Goal: Task Accomplishment & Management: Manage account settings

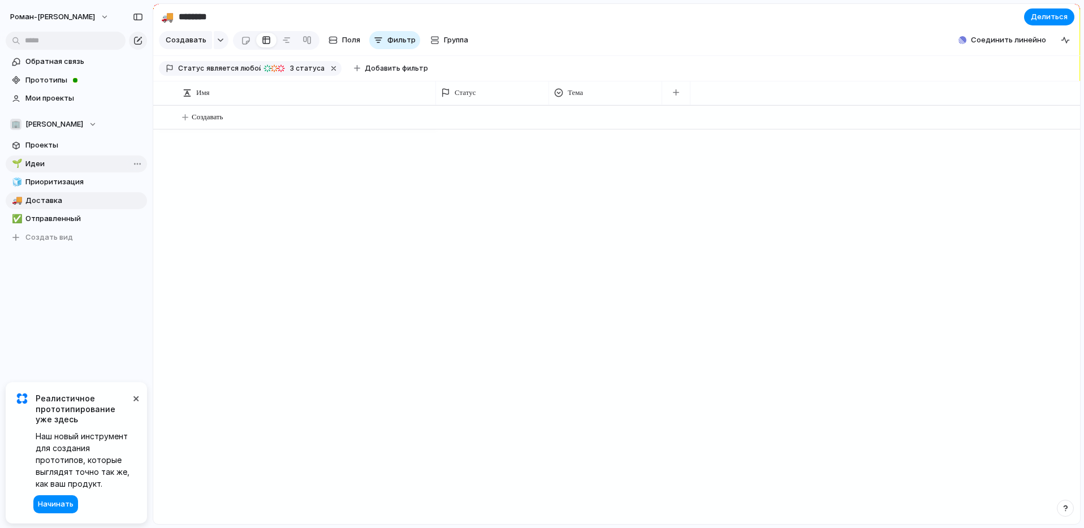
click at [48, 161] on span "Идеи" at bounding box center [84, 163] width 118 height 11
type input "*****"
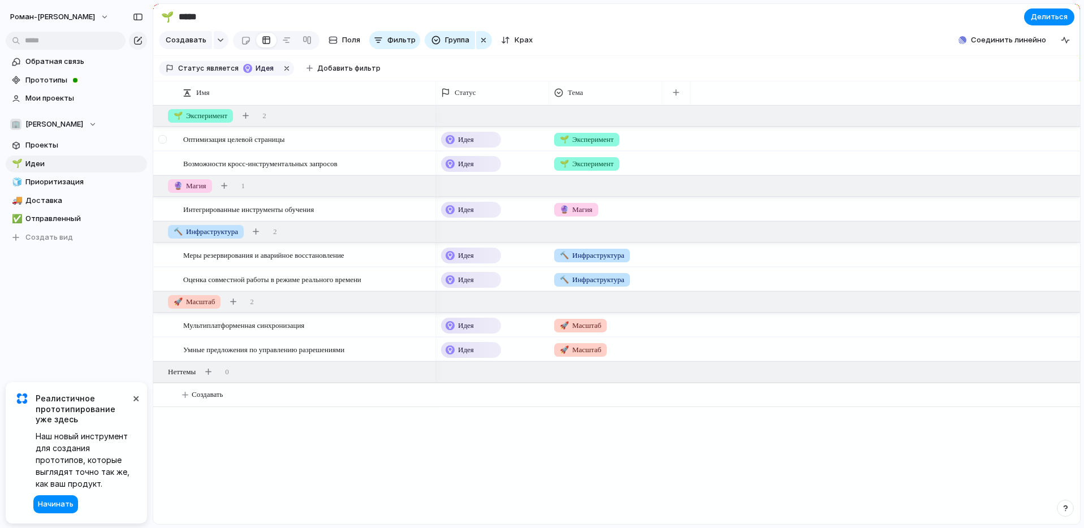
click at [162, 144] on div at bounding box center [162, 139] width 8 height 8
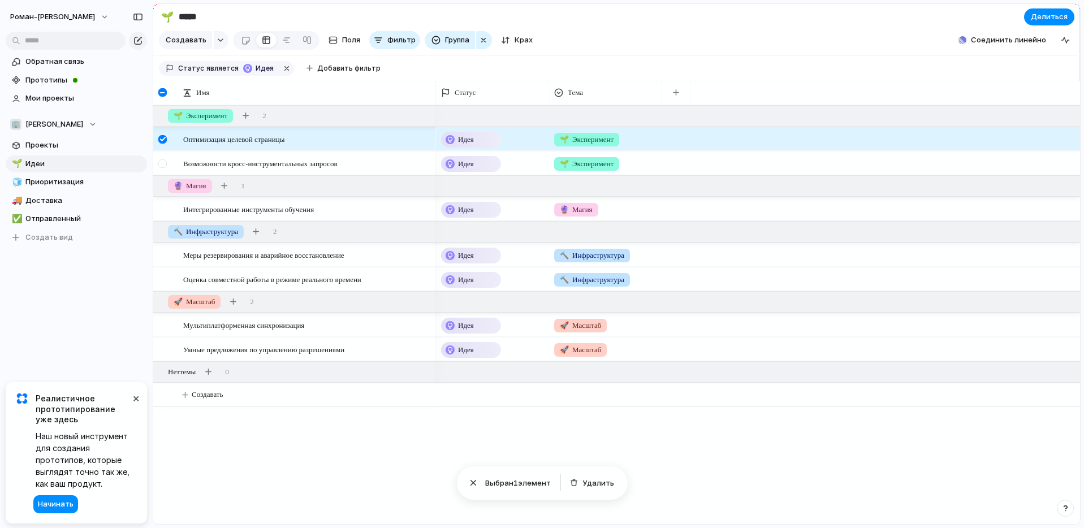
click at [164, 168] on div at bounding box center [162, 163] width 8 height 8
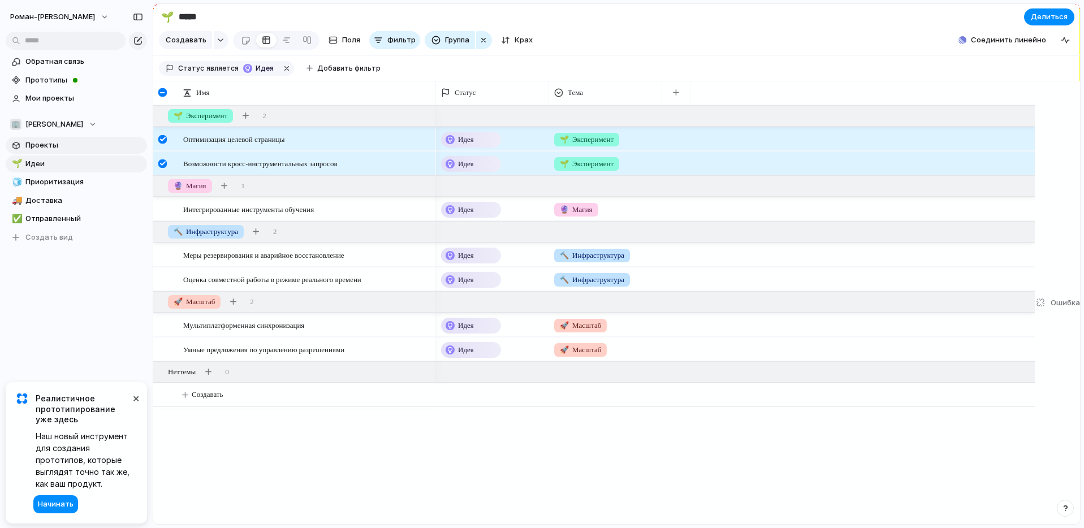
click at [40, 145] on font "Проекты" at bounding box center [41, 144] width 33 height 9
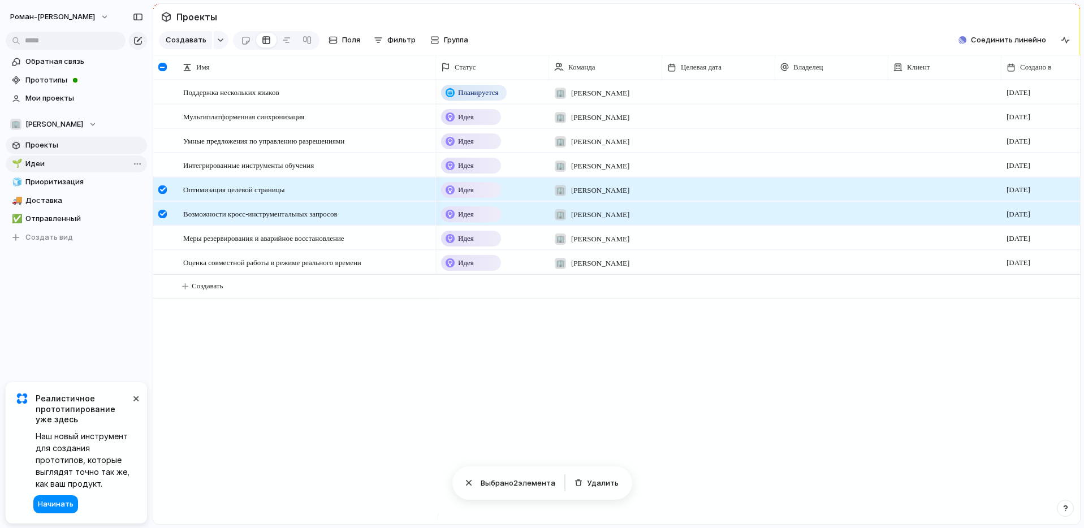
click at [49, 165] on span "Идеи" at bounding box center [84, 163] width 118 height 11
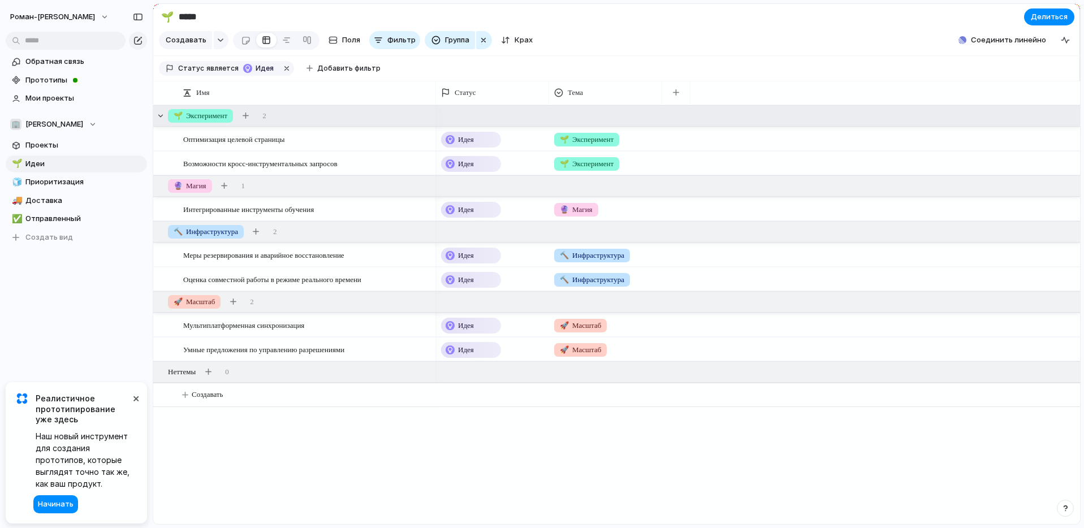
click at [211, 120] on font "Эксперимент" at bounding box center [206, 115] width 41 height 8
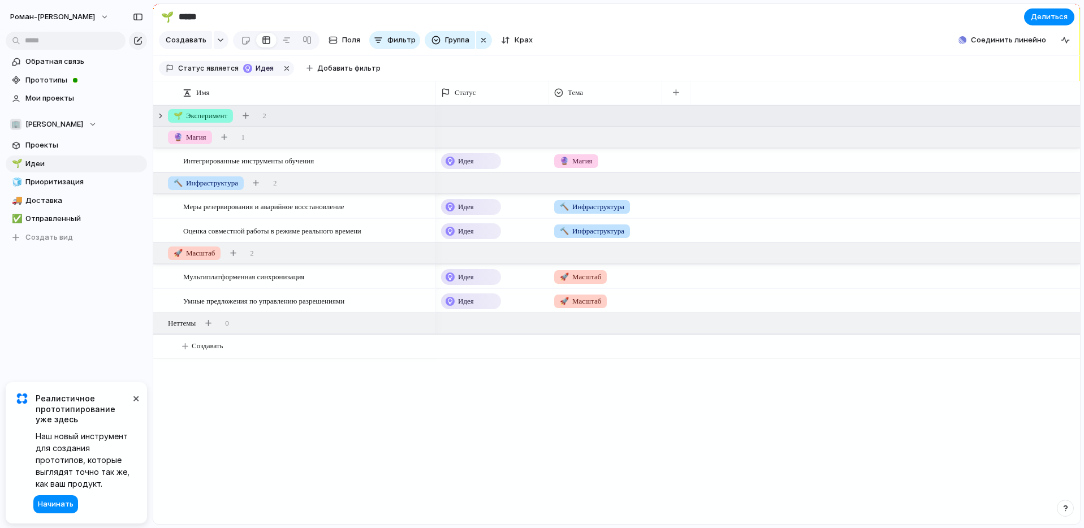
click at [211, 120] on font "Эксперимент" at bounding box center [206, 115] width 41 height 8
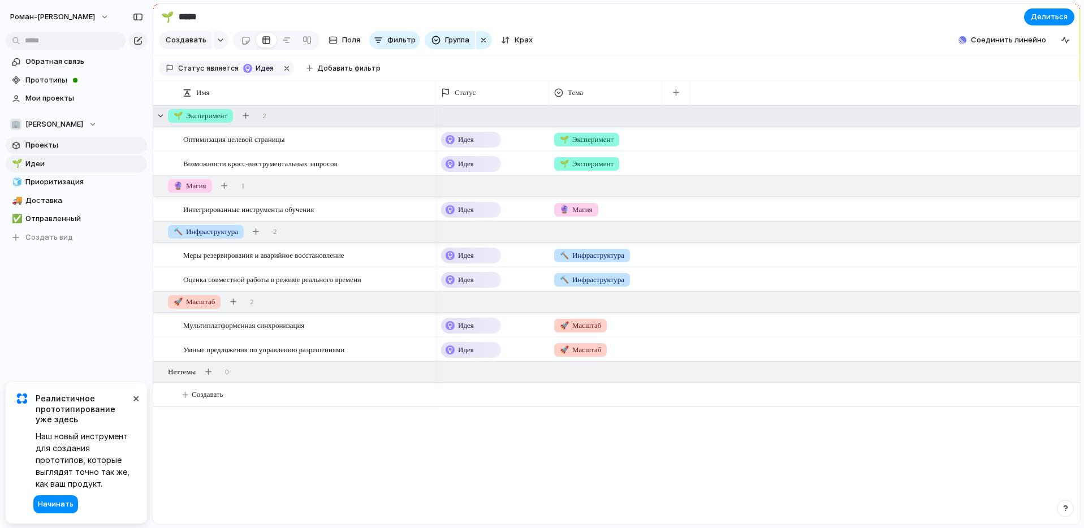
click at [51, 142] on font "Проекты" at bounding box center [41, 144] width 33 height 9
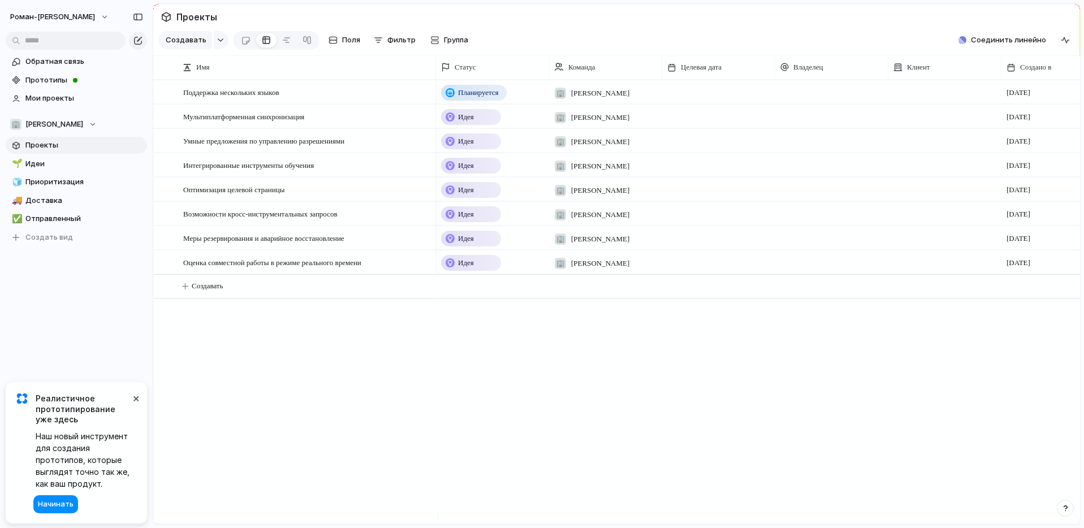
click at [457, 124] on div "Идея" at bounding box center [471, 117] width 58 height 14
click at [34, 162] on div "Идея Планируется На пути к цели Под угрозой Вне трассы Приостановлено Отменено …" at bounding box center [542, 264] width 1084 height 528
click at [36, 164] on font "Идеи" at bounding box center [34, 163] width 19 height 9
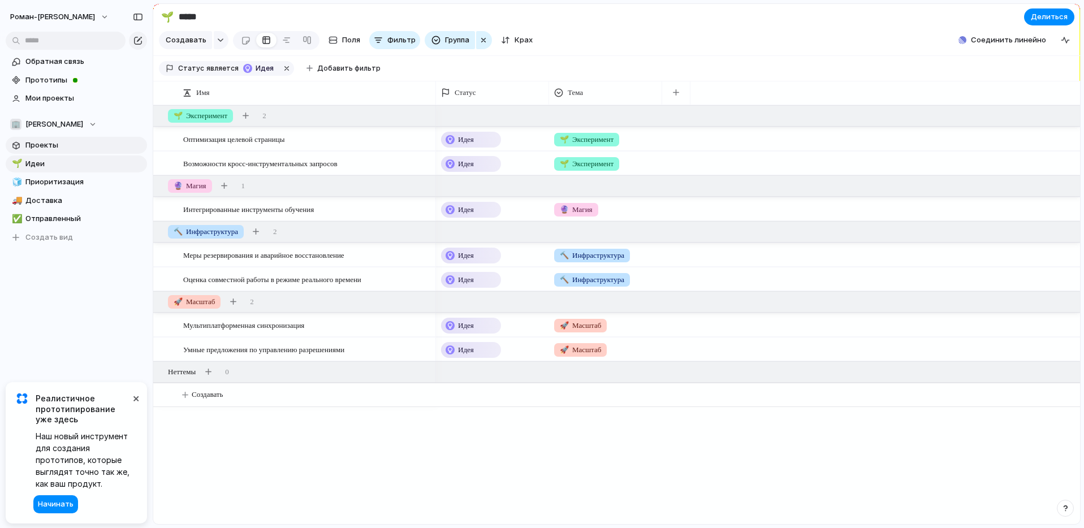
click at [39, 146] on font "Проекты" at bounding box center [41, 144] width 33 height 9
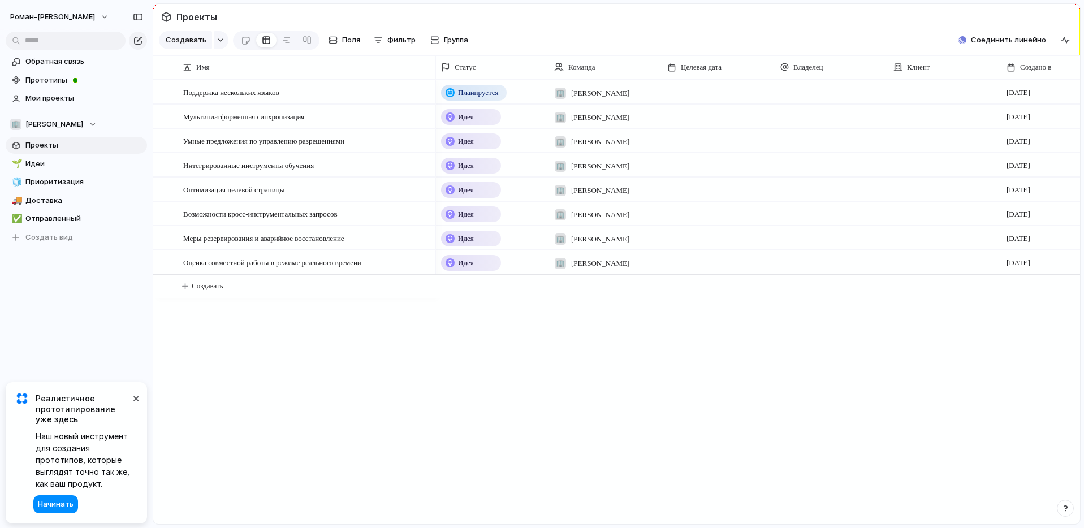
click at [461, 123] on span "Идея" at bounding box center [466, 116] width 16 height 11
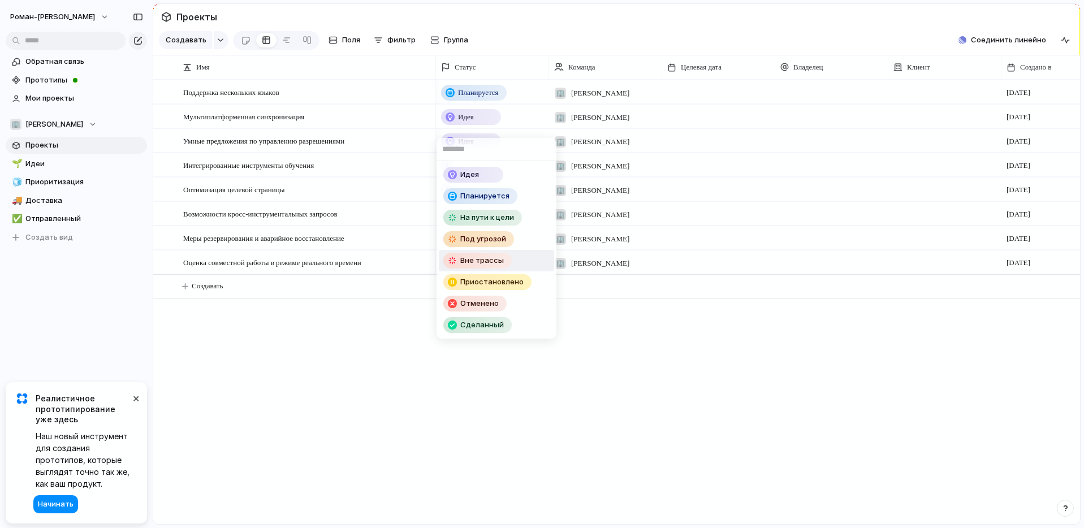
click at [704, 358] on div "Идея Планируется На пути к цели Под угрозой Вне трассы Приостановлено Отменено …" at bounding box center [542, 264] width 1084 height 528
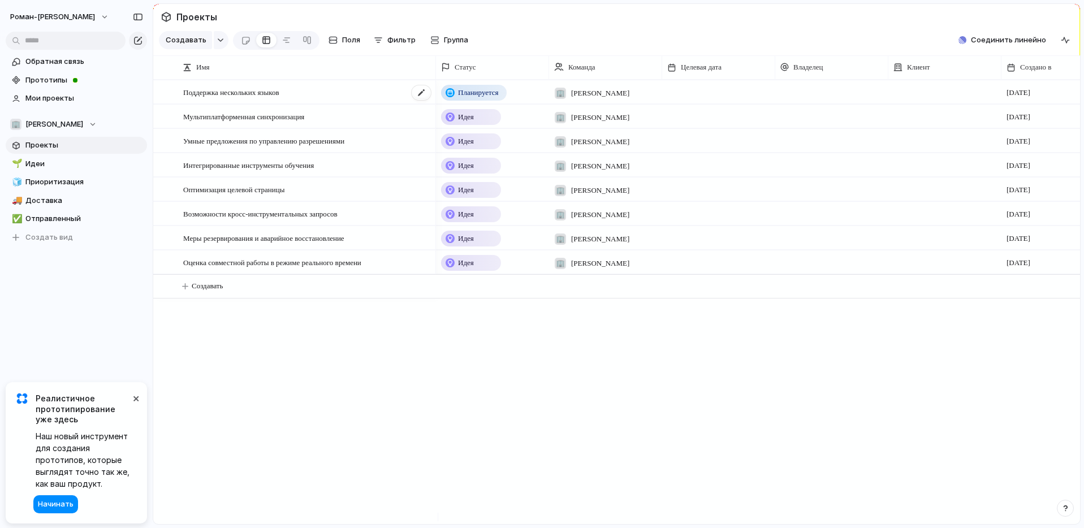
click at [242, 97] on font "Поддержка нескольких языков" at bounding box center [231, 92] width 96 height 8
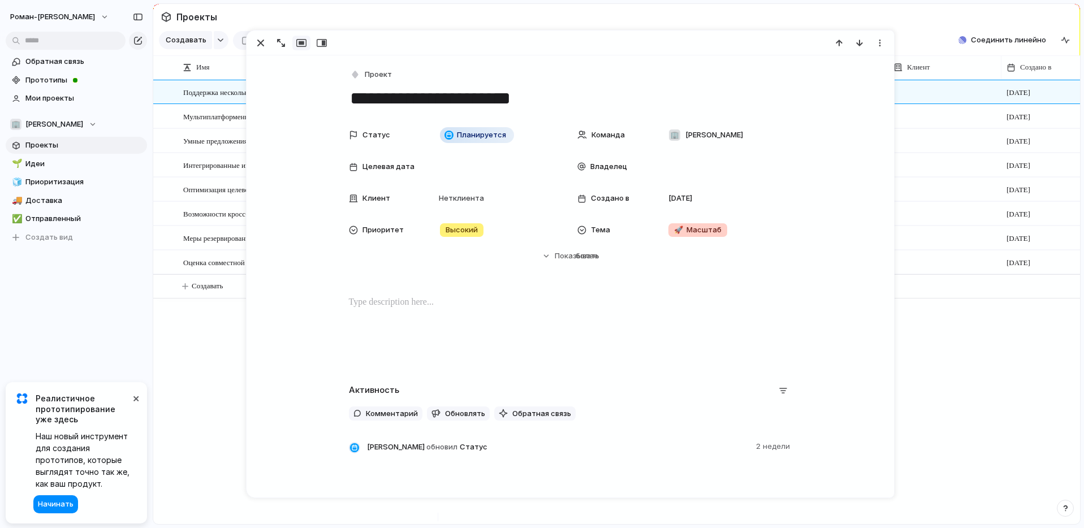
click at [259, 34] on div at bounding box center [570, 43] width 647 height 25
click at [259, 38] on div "button" at bounding box center [261, 43] width 14 height 14
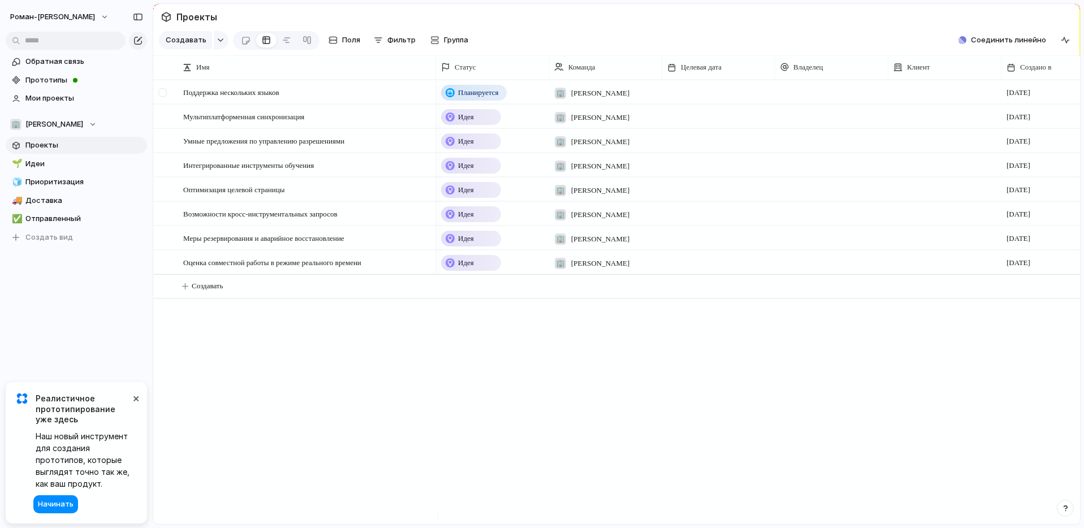
click at [163, 97] on div at bounding box center [162, 92] width 8 height 8
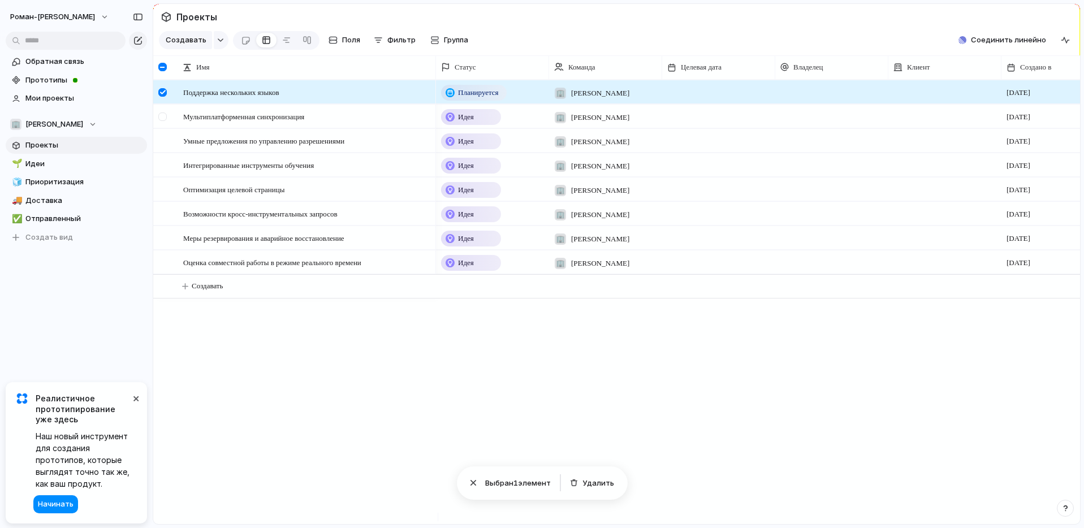
click at [165, 121] on div at bounding box center [162, 117] width 8 height 8
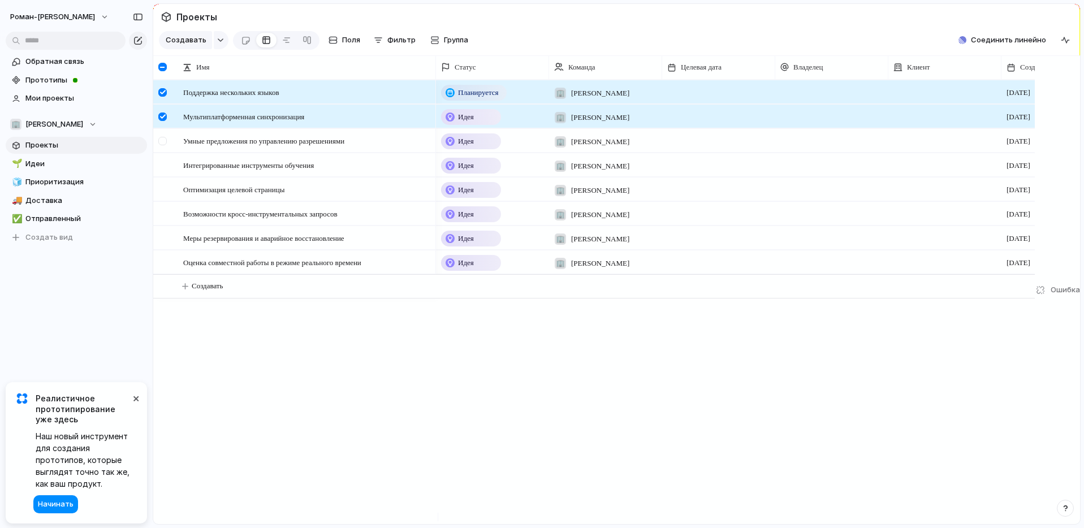
click at [162, 145] on div at bounding box center [162, 141] width 8 height 8
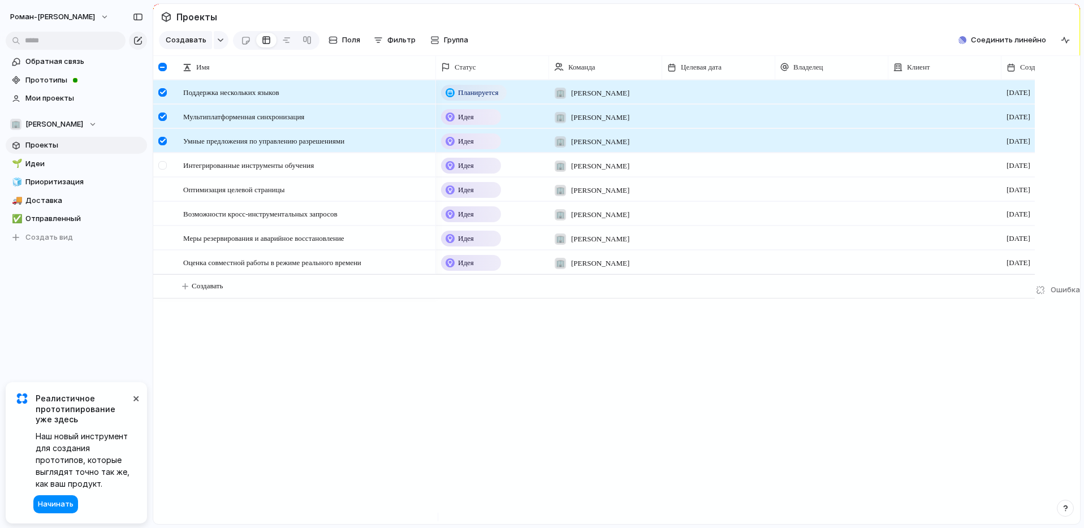
click at [162, 170] on div at bounding box center [162, 165] width 8 height 8
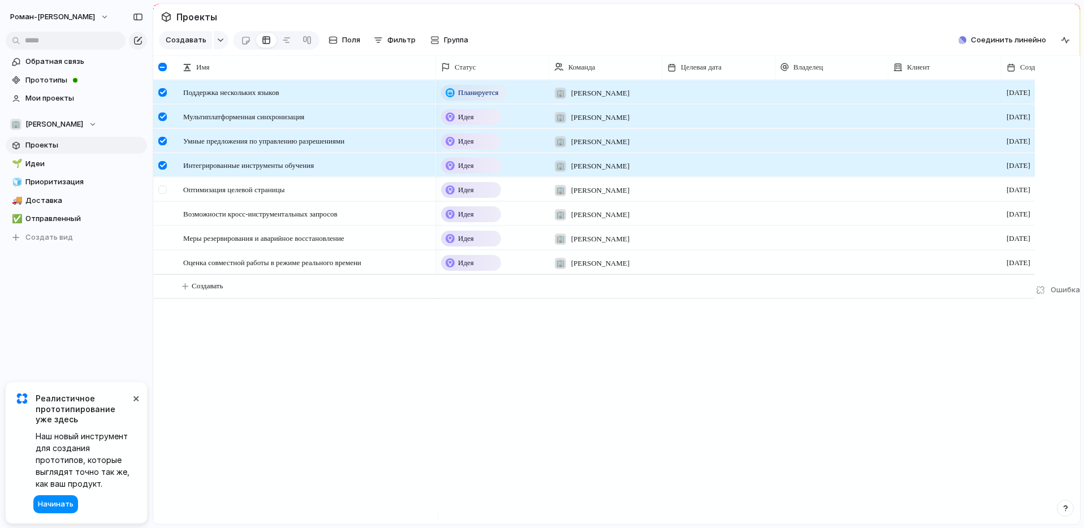
click at [162, 194] on div at bounding box center [162, 189] width 8 height 8
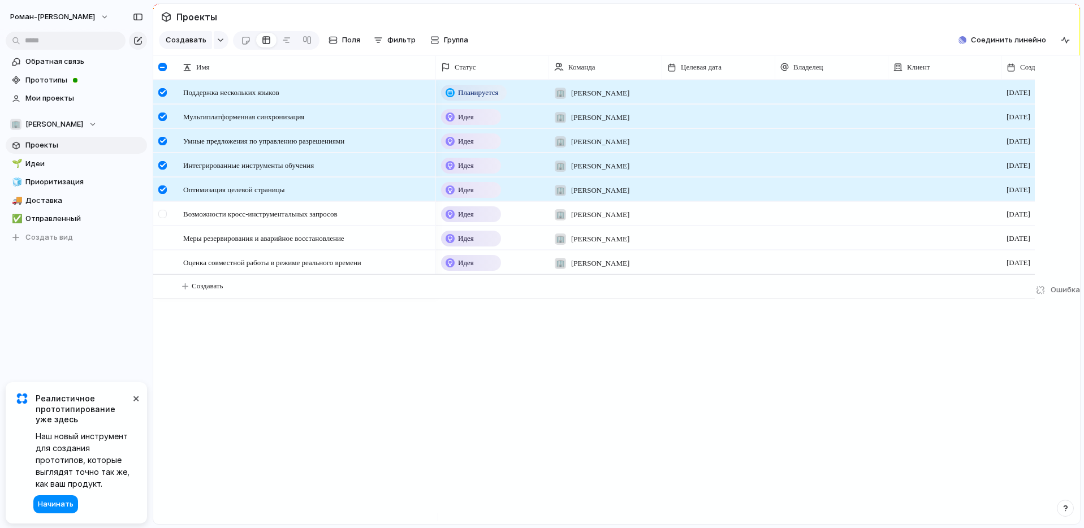
click at [162, 230] on div at bounding box center [164, 217] width 20 height 31
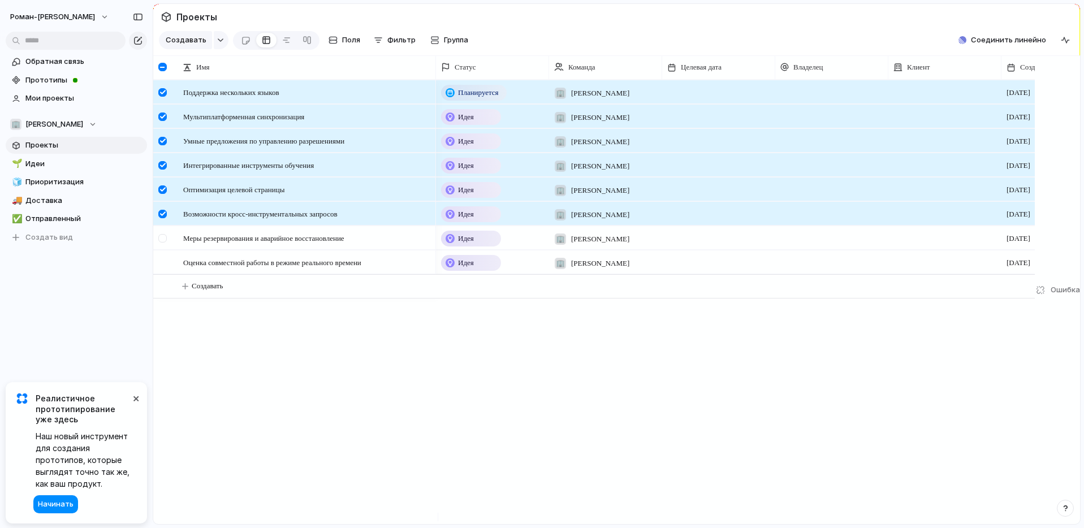
click at [162, 243] on div at bounding box center [162, 238] width 8 height 8
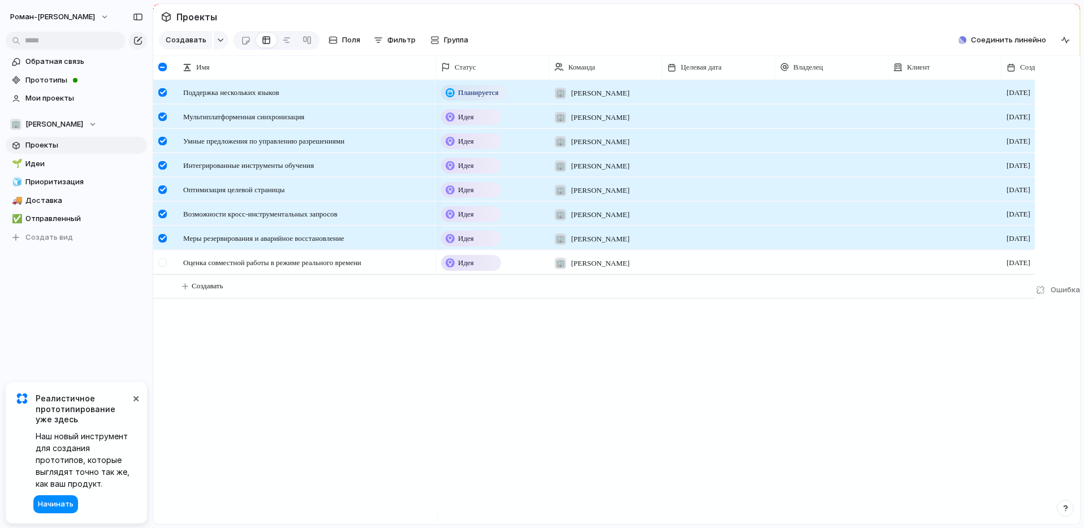
click at [162, 267] on div at bounding box center [162, 262] width 8 height 8
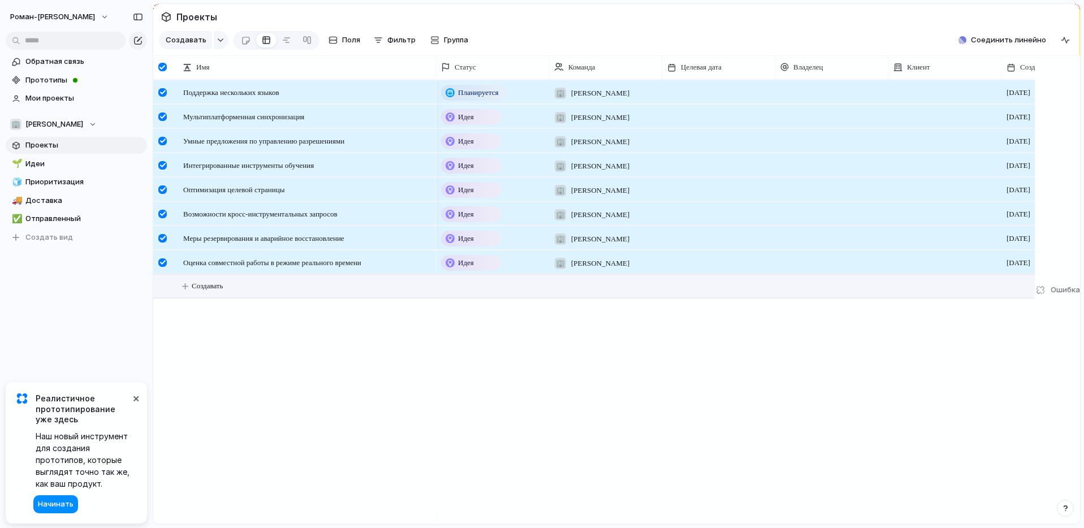
click at [165, 298] on button "Создавать" at bounding box center [609, 286] width 888 height 23
click at [219, 42] on div "button" at bounding box center [221, 40] width 8 height 5
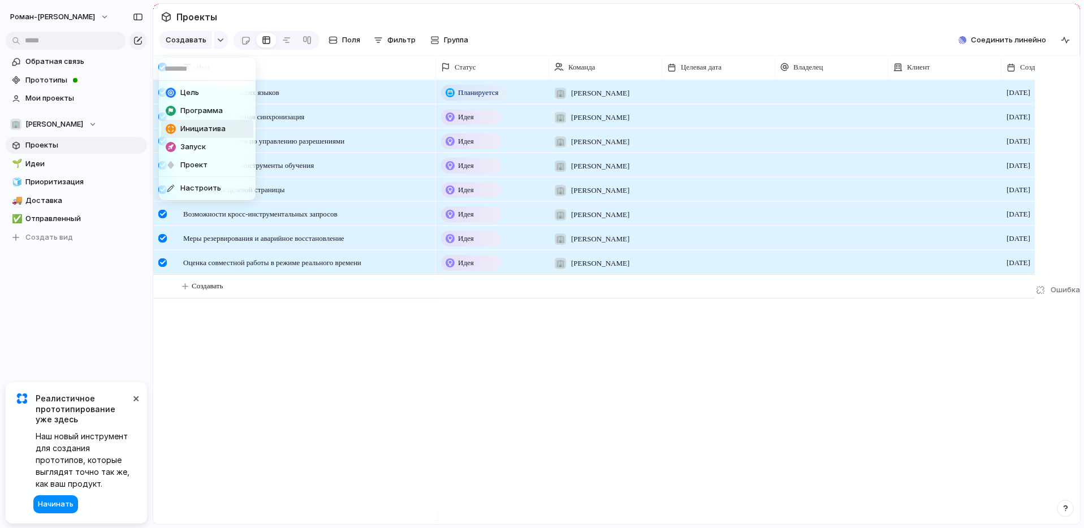
click at [525, 41] on div "Цель Программа Инициатива Запуск Проект Настроить" at bounding box center [542, 264] width 1084 height 528
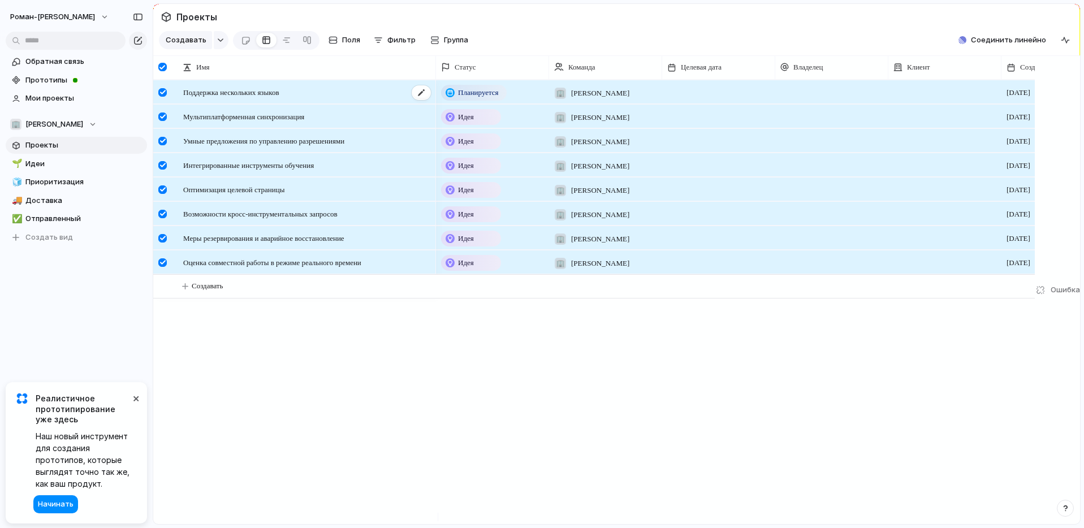
click at [268, 97] on font "Поддержка нескольких языков" at bounding box center [231, 92] width 96 height 8
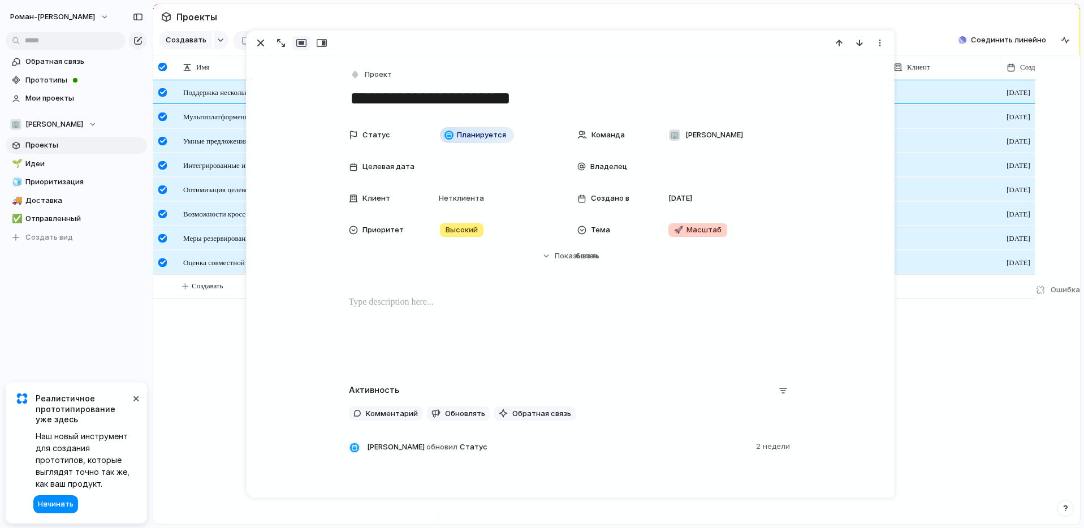
click at [167, 79] on div at bounding box center [163, 67] width 21 height 24
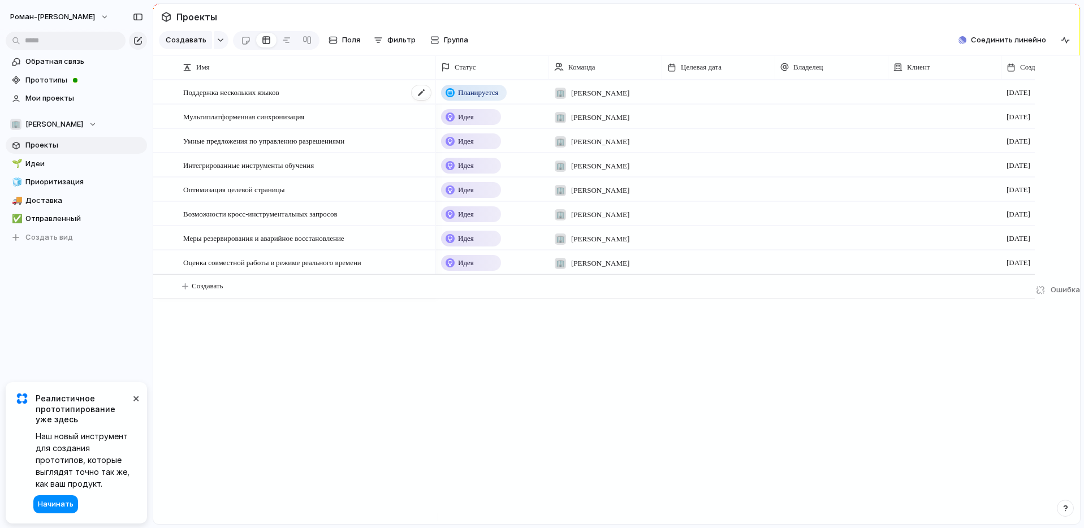
click at [258, 97] on font "Поддержка нескольких языков" at bounding box center [231, 92] width 96 height 8
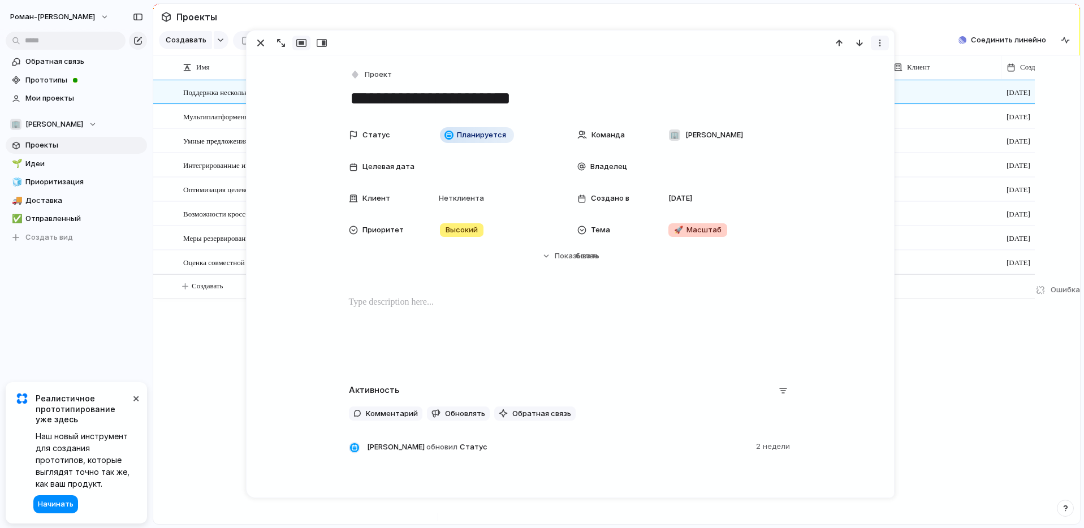
click at [879, 40] on div "button" at bounding box center [879, 42] width 9 height 9
click at [827, 83] on font "Удалить" at bounding box center [813, 84] width 32 height 9
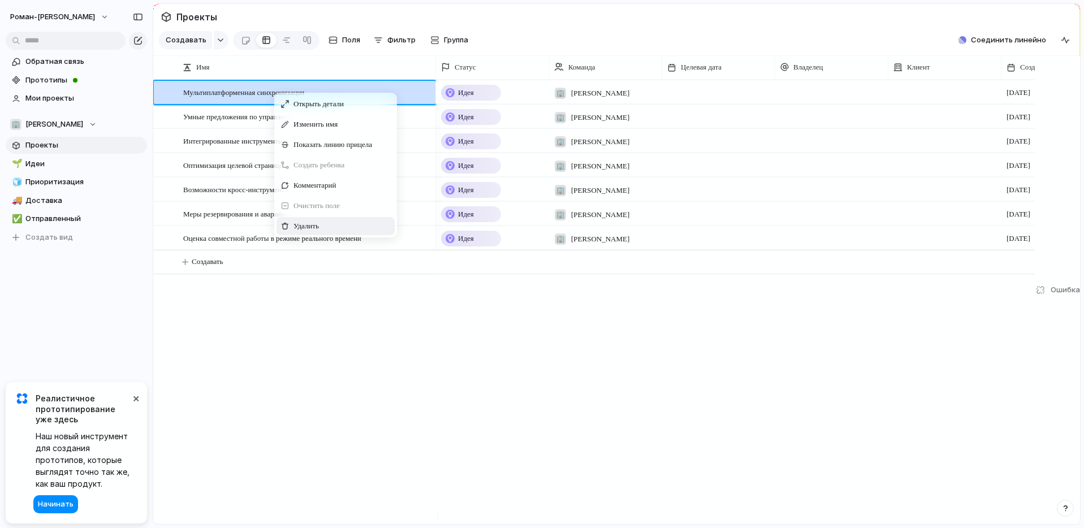
click at [309, 231] on font "Удалить" at bounding box center [305, 226] width 25 height 8
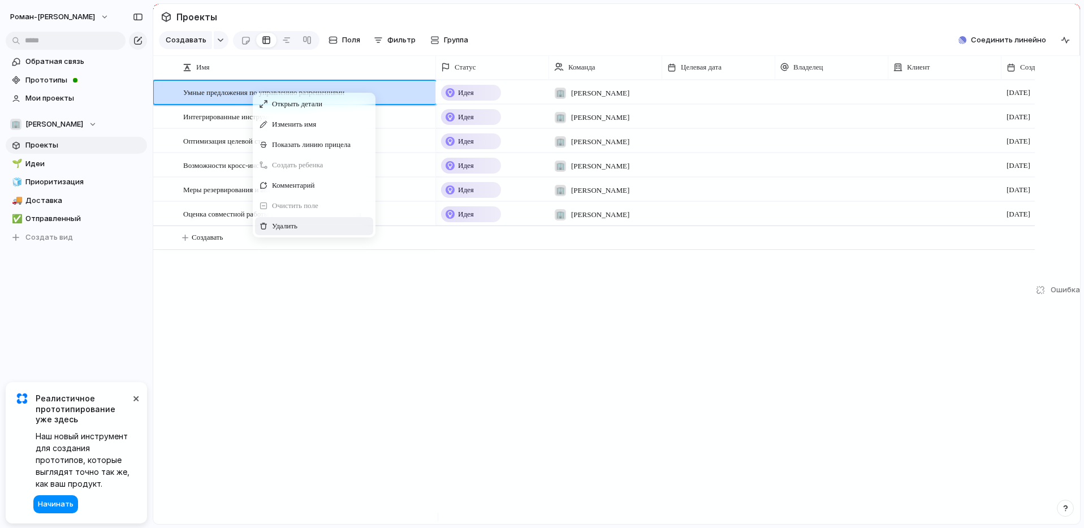
click at [284, 231] on font "Удалить" at bounding box center [284, 226] width 25 height 8
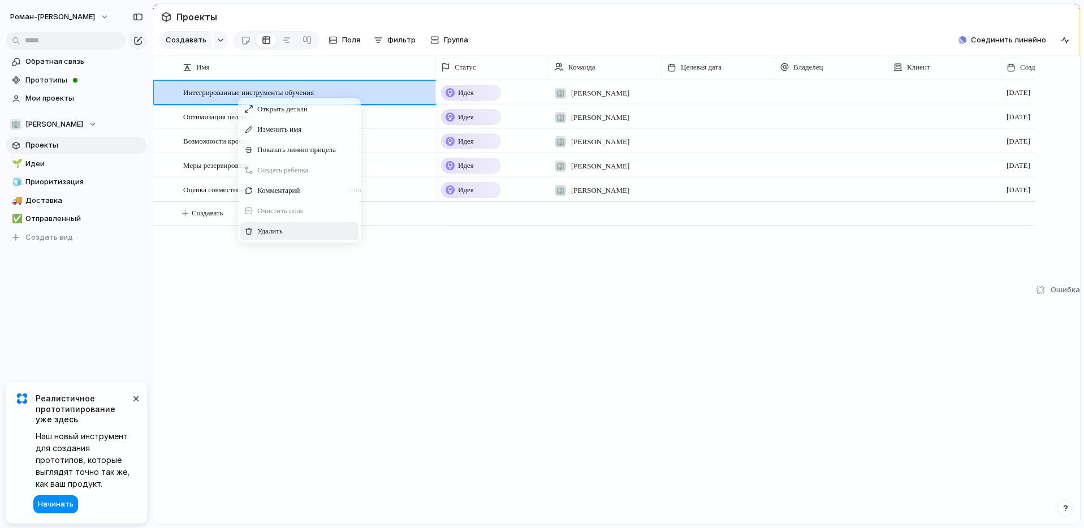
click at [270, 236] on font "Удалить" at bounding box center [269, 231] width 25 height 8
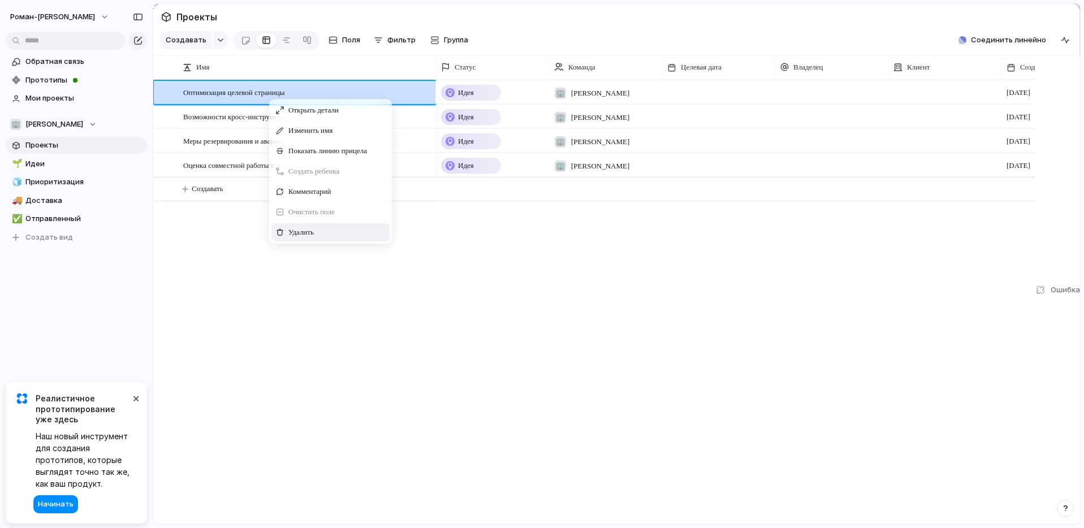
click at [298, 237] on font "Удалить" at bounding box center [300, 232] width 25 height 8
click at [317, 235] on font "Удалить" at bounding box center [315, 230] width 25 height 8
click at [298, 234] on font "Удалить" at bounding box center [300, 229] width 25 height 8
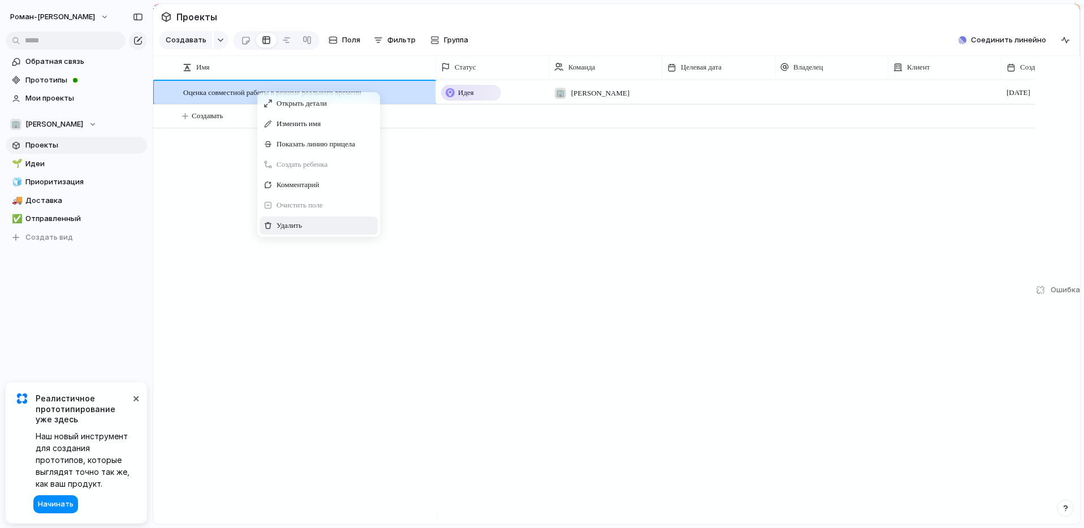
click at [282, 226] on div "Удалить" at bounding box center [319, 226] width 118 height 18
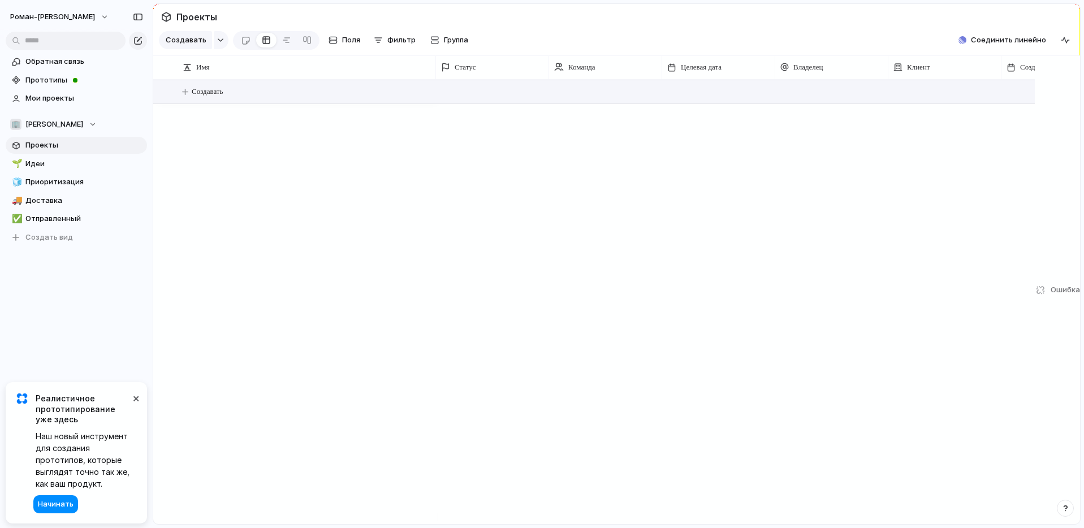
click at [213, 96] on font "Создавать" at bounding box center [207, 91] width 31 height 8
click at [316, 103] on button "Создавать" at bounding box center [609, 91] width 888 height 23
click at [191, 44] on font "Создавать" at bounding box center [186, 39] width 41 height 9
click at [218, 103] on button "Создавать" at bounding box center [609, 91] width 888 height 23
click at [217, 96] on font "Создавать" at bounding box center [207, 91] width 31 height 8
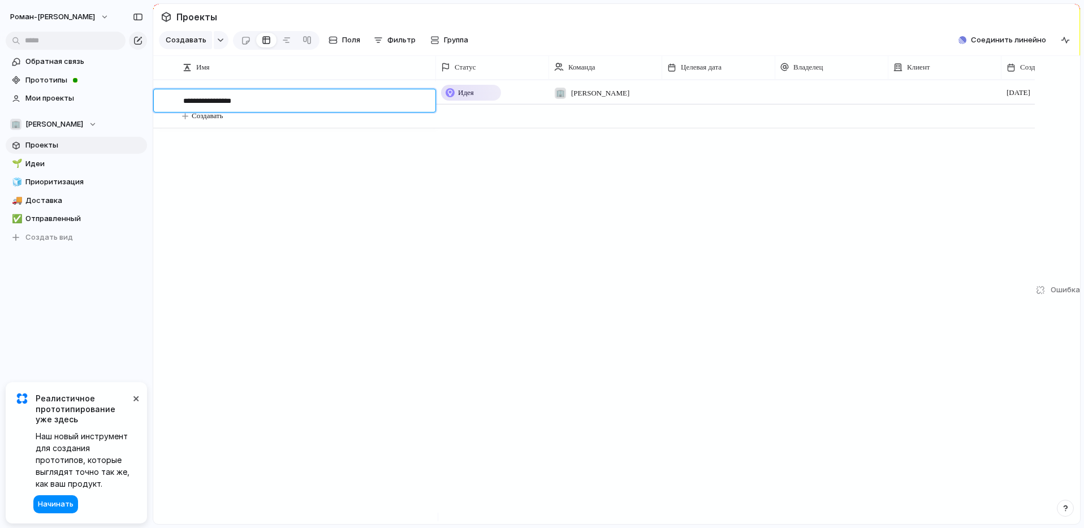
type textarea "**********"
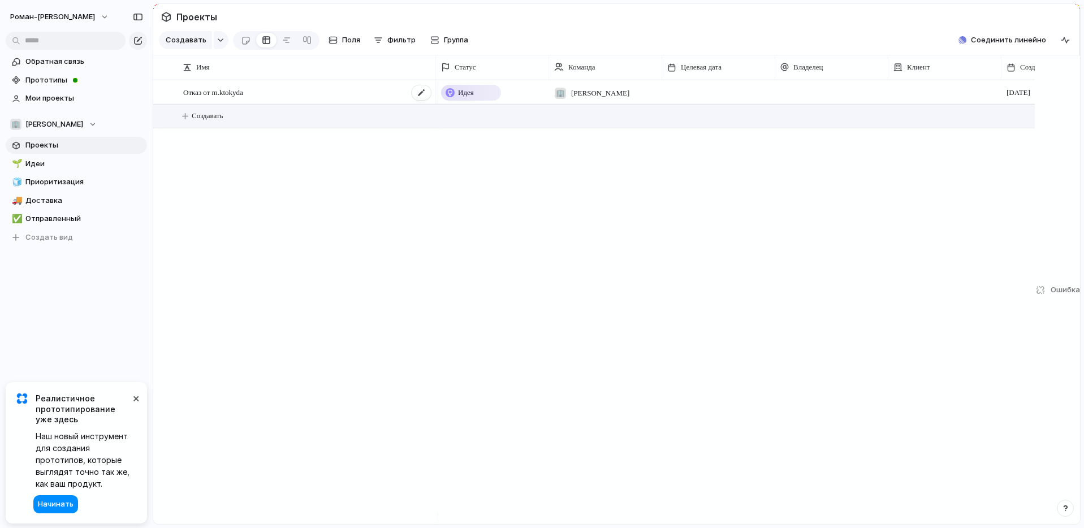
click at [243, 97] on font "Отказ от m.ktokyda" at bounding box center [213, 92] width 60 height 8
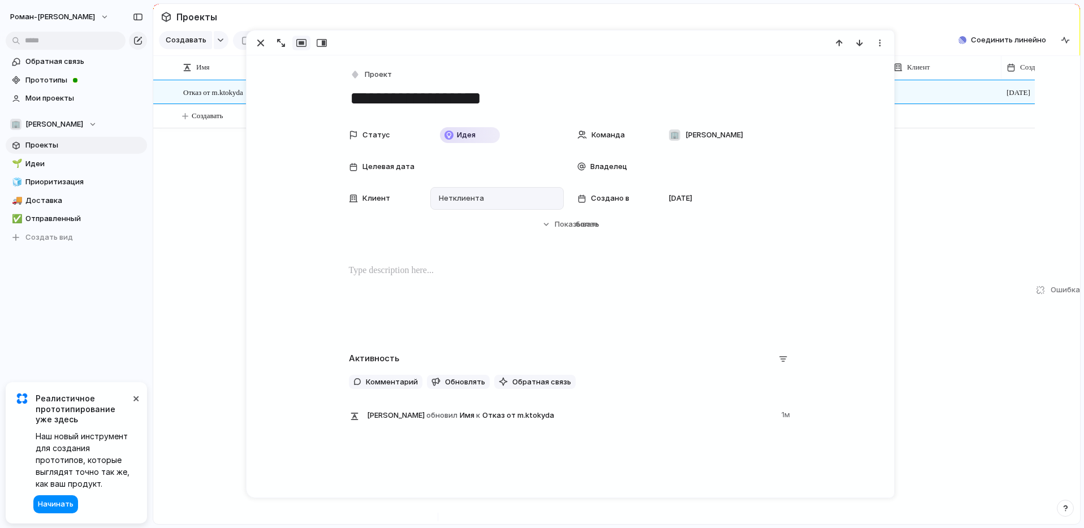
click at [468, 198] on font "клиента" at bounding box center [468, 197] width 31 height 9
click at [397, 165] on div "Введите, чтобы добавить компанию" at bounding box center [542, 264] width 1084 height 528
click at [616, 198] on font "Создано в" at bounding box center [610, 197] width 38 height 9
click at [677, 201] on font "[DATE]" at bounding box center [680, 197] width 24 height 9
click at [390, 163] on font "Целевая дата" at bounding box center [388, 166] width 52 height 9
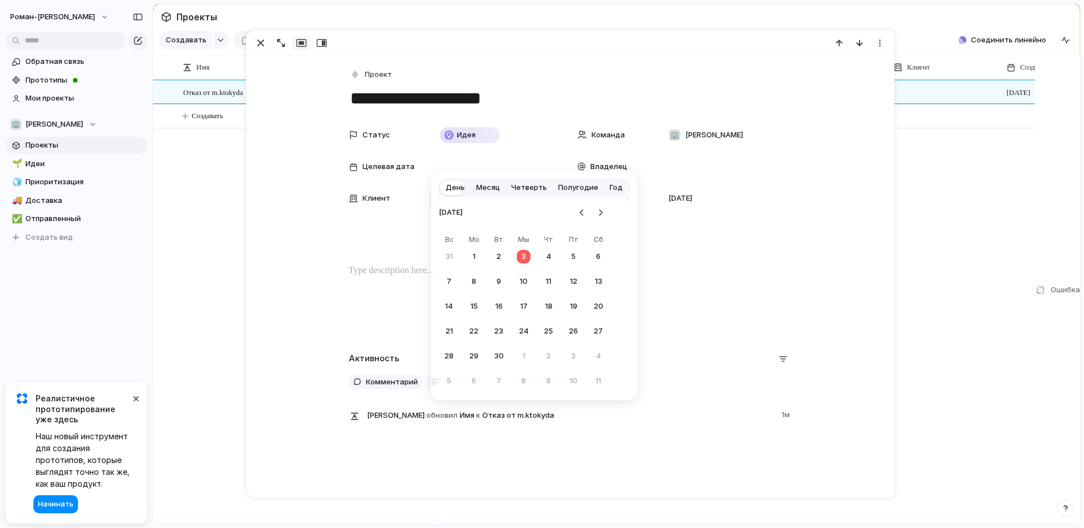
click at [372, 202] on div "День Месяц Четверть Полугодие Год [DATE] Вс Мо Вт Мы Чт Пт Сб 31 1 2 3 4 5 6 7 …" at bounding box center [542, 264] width 1084 height 528
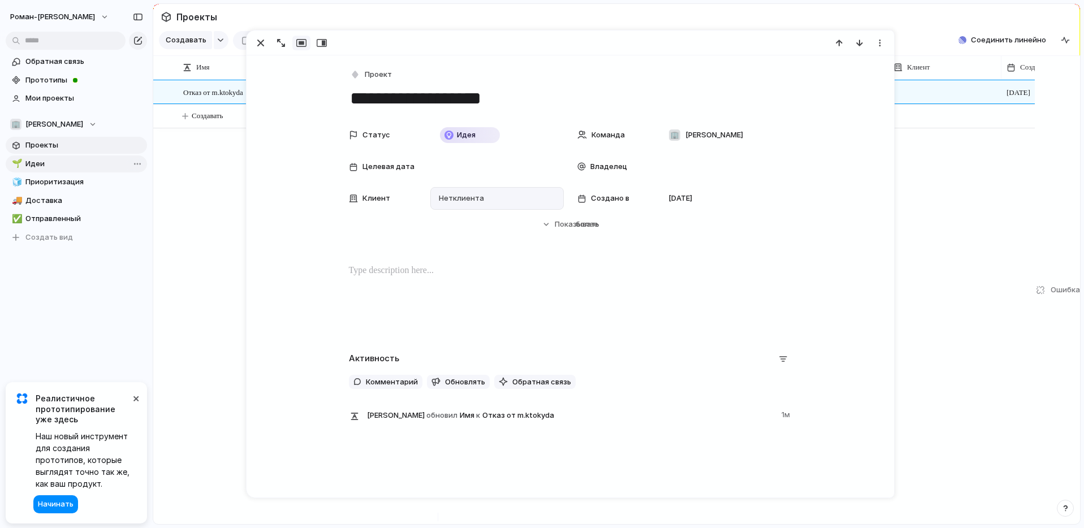
click at [100, 156] on link "🌱 Идеи" at bounding box center [76, 163] width 141 height 17
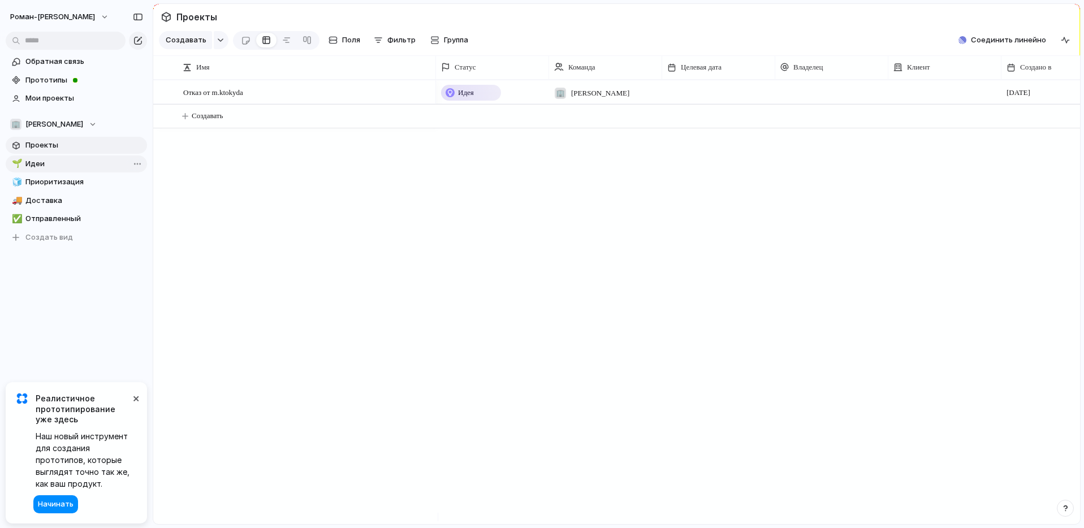
click at [41, 165] on font "Идеи" at bounding box center [34, 163] width 19 height 9
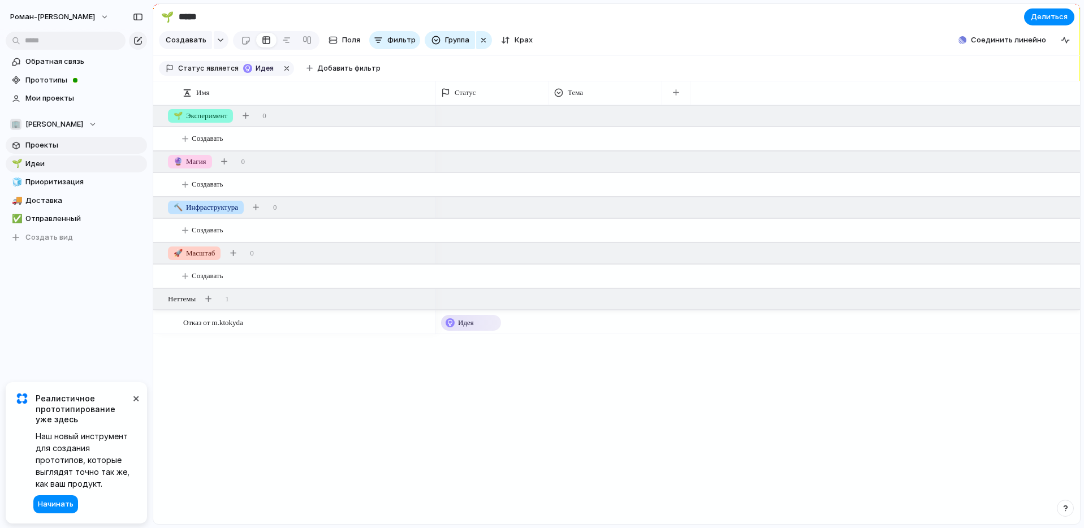
click at [60, 146] on span "Проекты" at bounding box center [84, 145] width 118 height 11
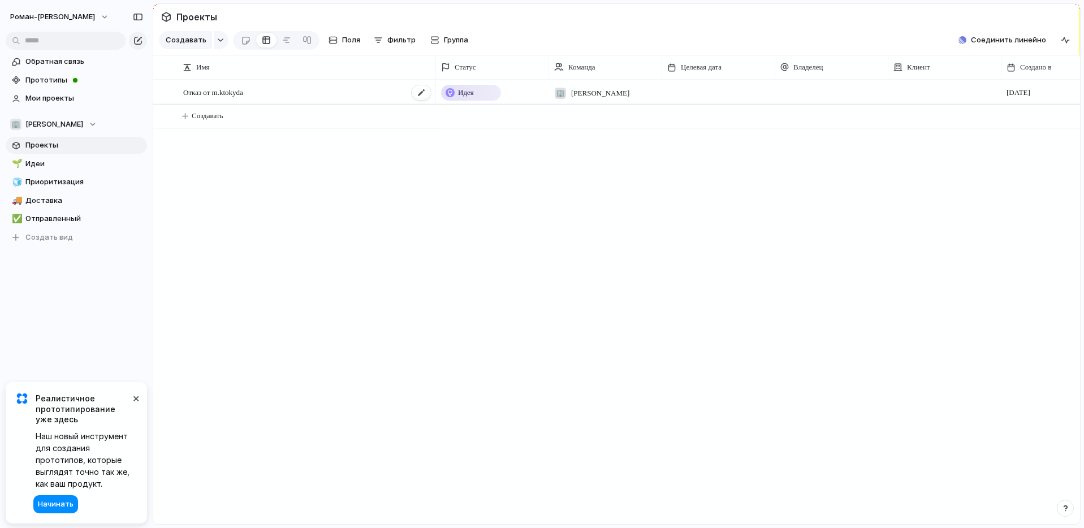
click at [256, 104] on div "Отказ от m.ktokyda" at bounding box center [307, 92] width 249 height 23
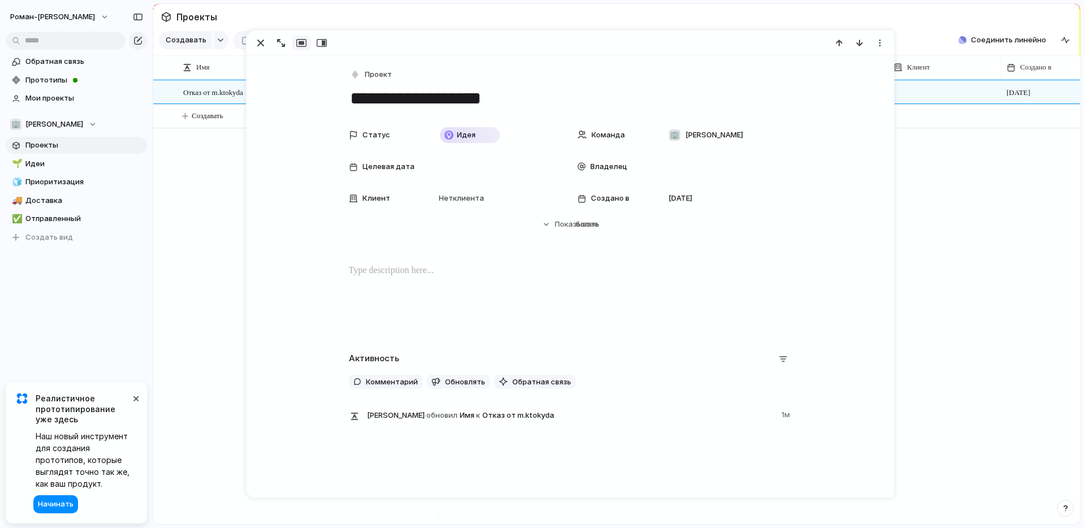
scroll to position [18, 0]
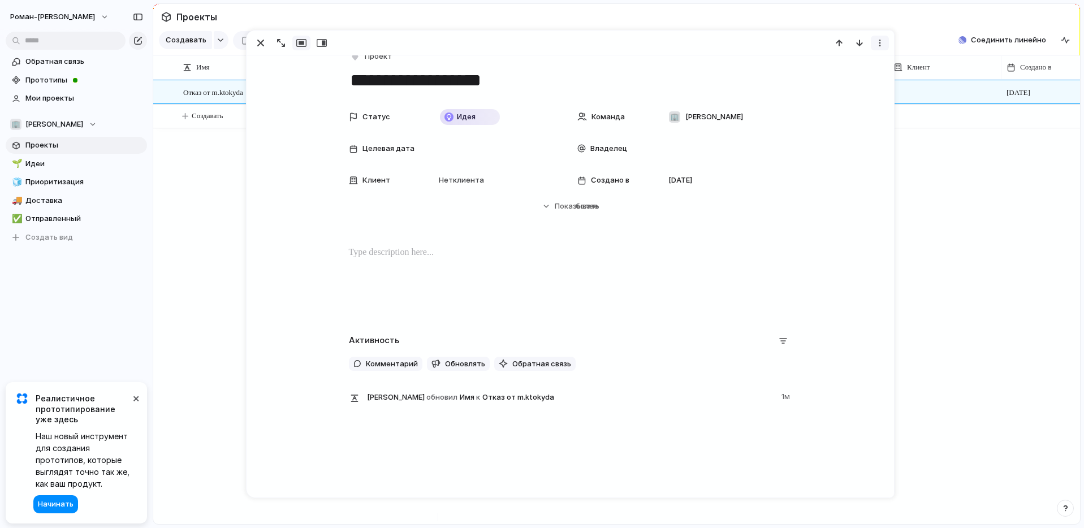
click at [879, 44] on div "button" at bounding box center [879, 42] width 9 height 9
click at [818, 92] on li "Удалить" at bounding box center [835, 85] width 111 height 18
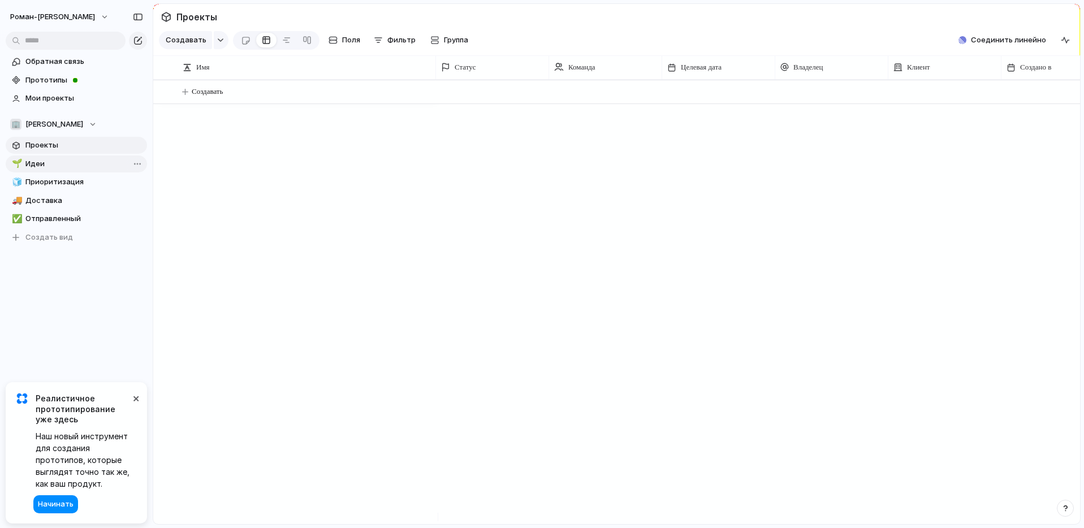
click at [49, 161] on span "Идеи" at bounding box center [84, 163] width 118 height 11
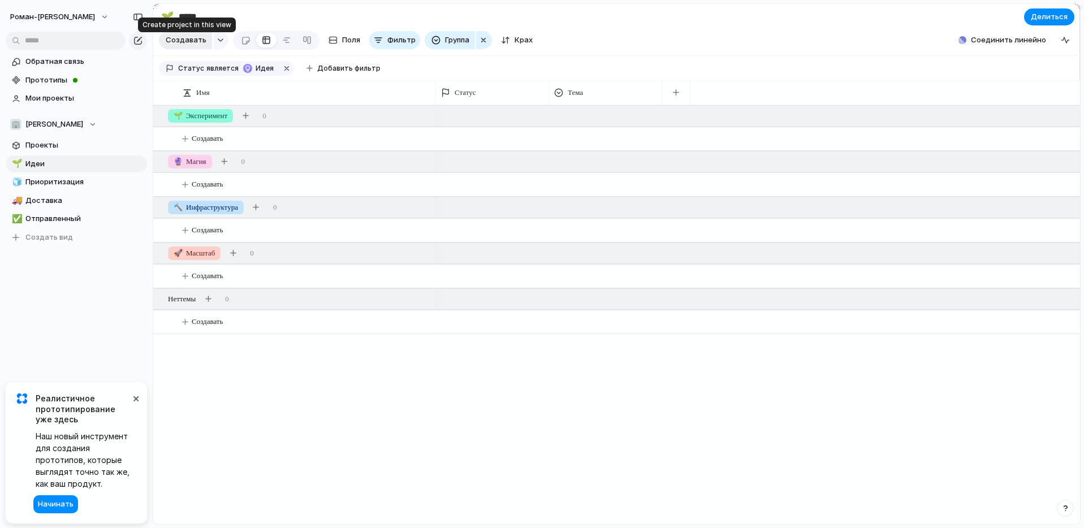
click at [185, 44] on font "Создавать" at bounding box center [186, 39] width 41 height 9
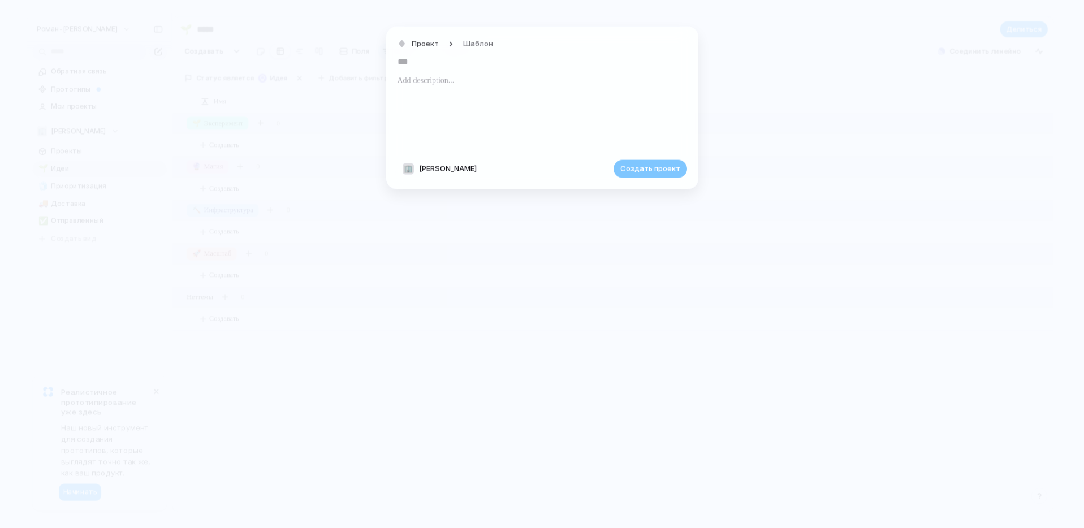
type input "*"
type input "**********"
click at [657, 172] on font "Создать проект" at bounding box center [650, 168] width 60 height 9
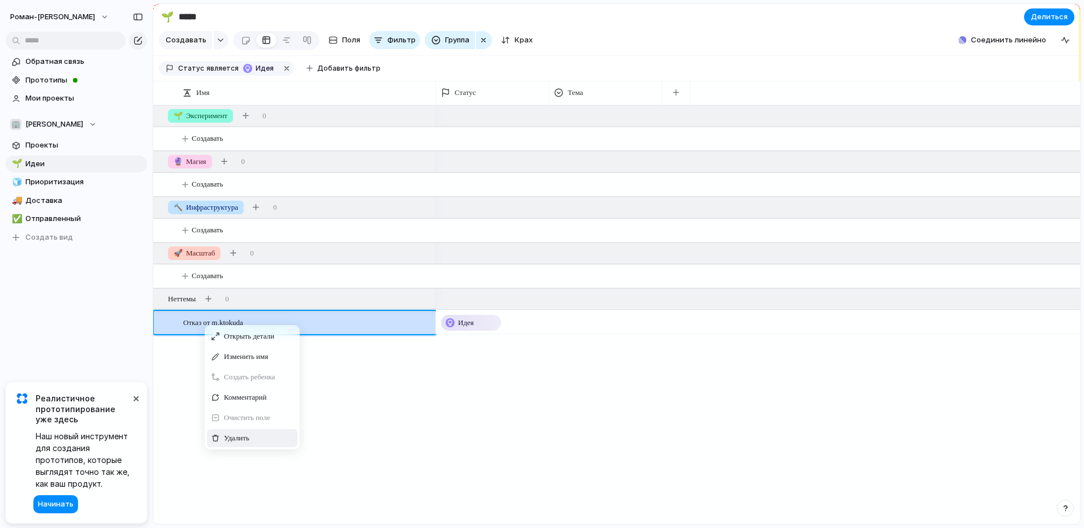
click at [257, 447] on div "Удалить" at bounding box center [252, 438] width 90 height 18
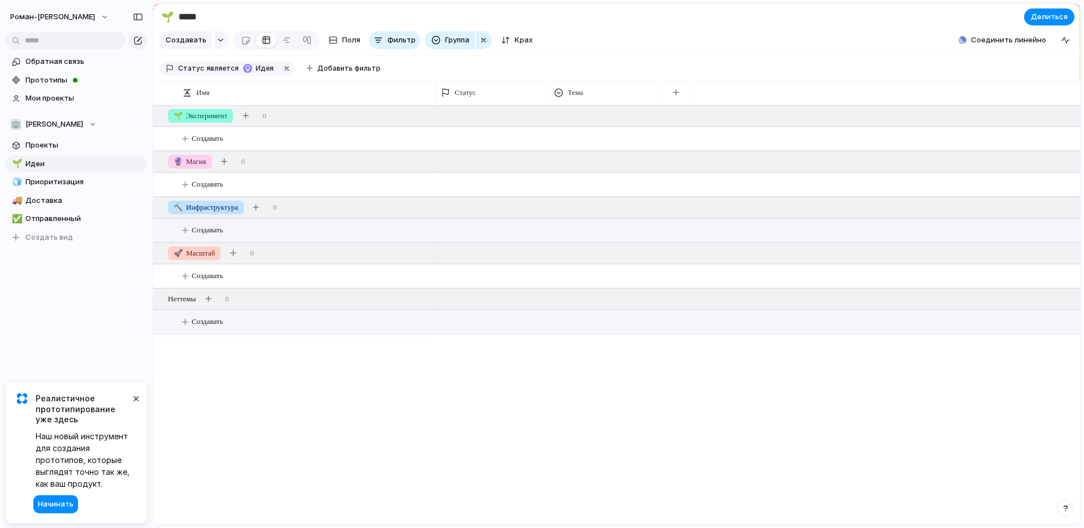
click at [214, 234] on font "Создавать" at bounding box center [207, 230] width 31 height 8
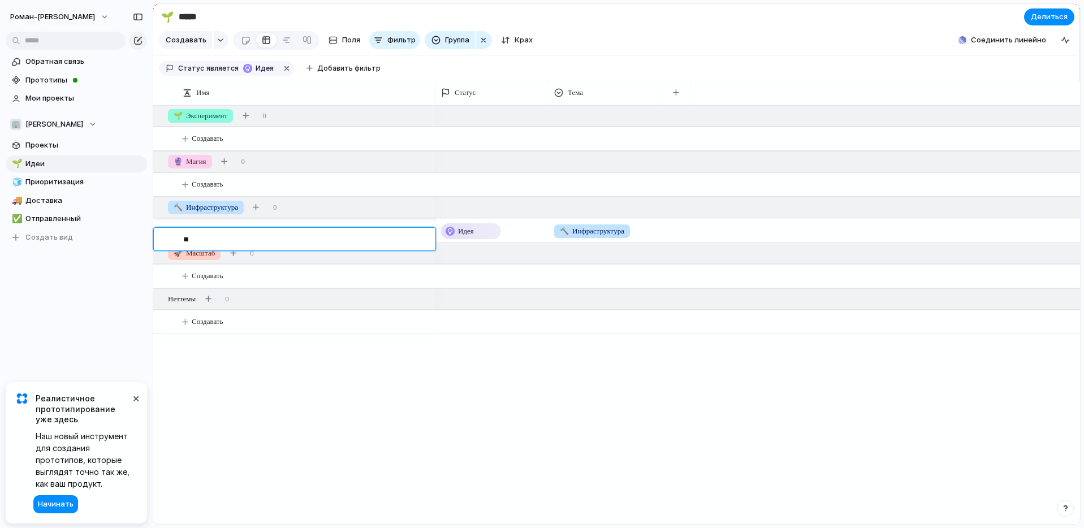
type textarea "*"
type textarea "**********"
click at [235, 235] on font "Отказ от м.ктокуда" at bounding box center [212, 231] width 59 height 8
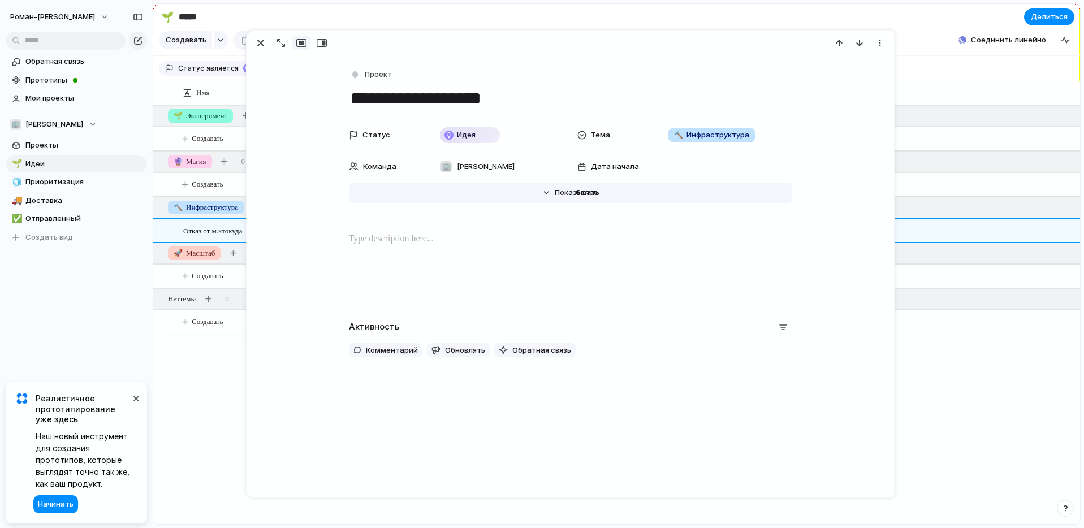
click at [549, 195] on button "Скрывать Показывать более" at bounding box center [570, 193] width 443 height 20
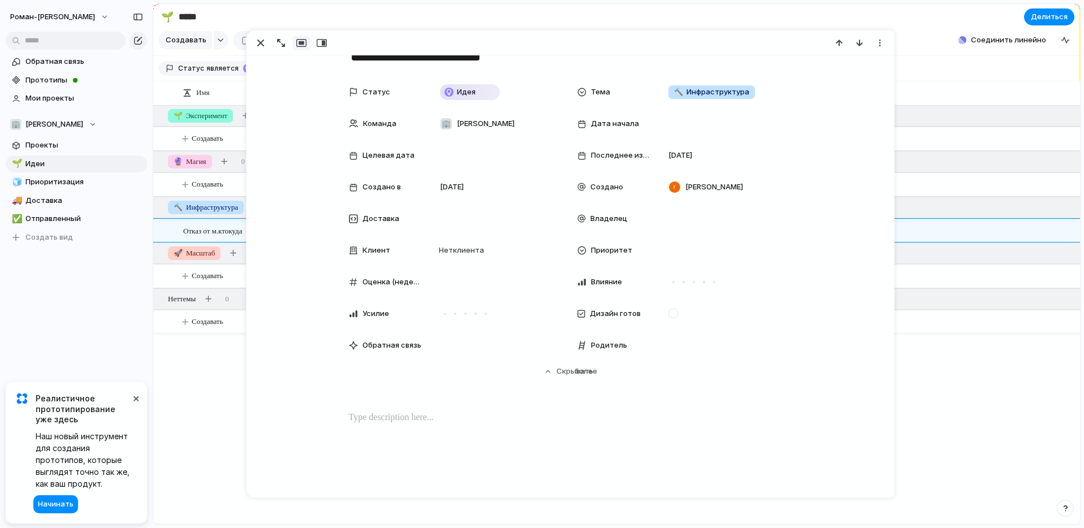
scroll to position [18, 0]
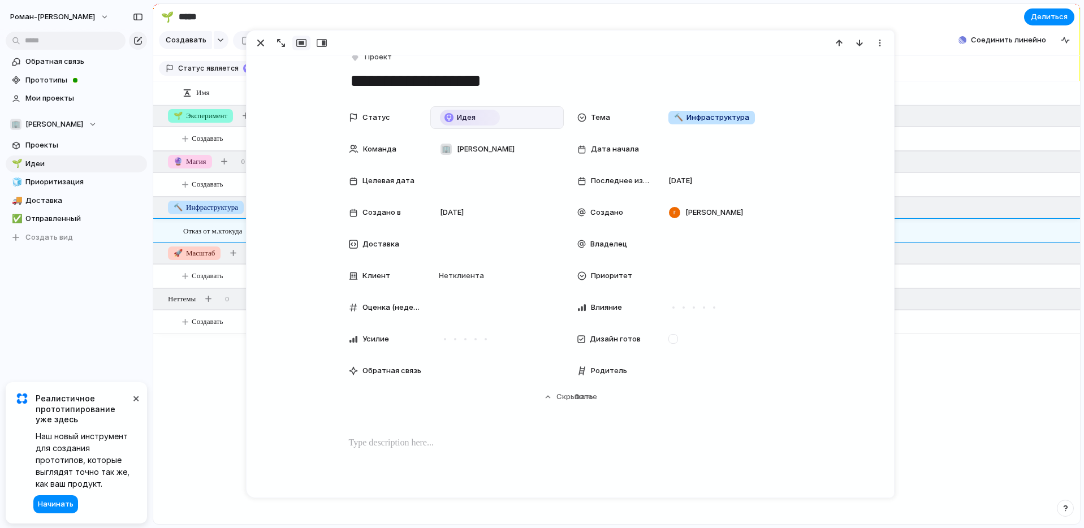
click at [466, 116] on font "Идея" at bounding box center [466, 117] width 19 height 9
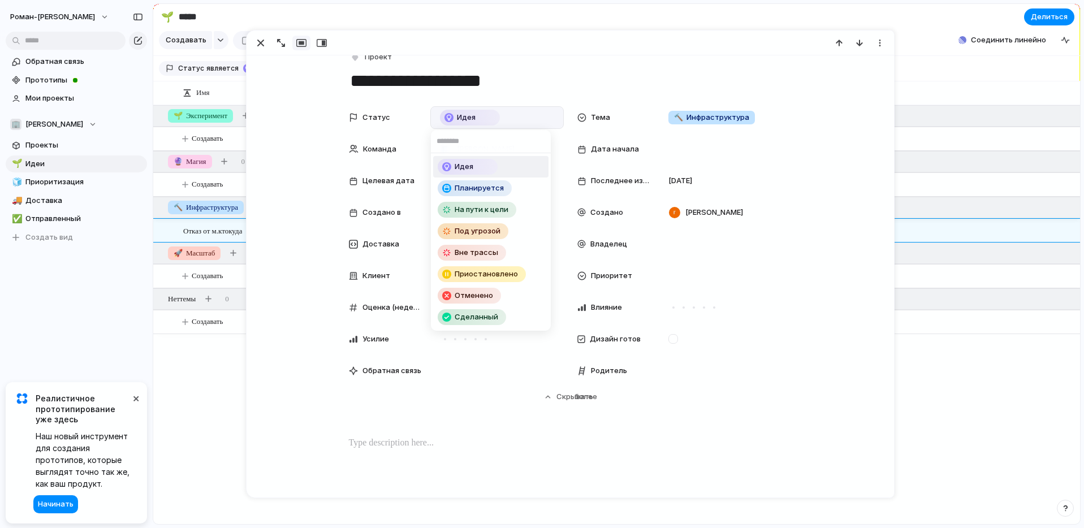
click at [568, 78] on div "Идея Планируется На пути к цели Под угрозой Вне трассы Приостановлено Отменено …" at bounding box center [542, 264] width 1084 height 528
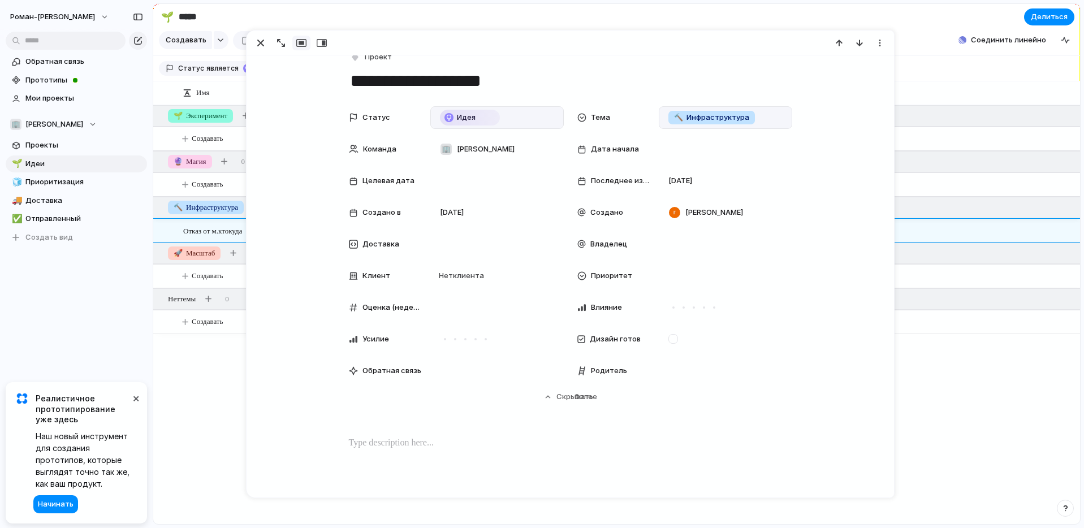
click at [706, 118] on font "Инфраструктура" at bounding box center [717, 117] width 63 height 9
click at [568, 397] on div "🌱 Эксперимент 🔮 Магия 🔨 Инфраструктура 🚀 Масштаб" at bounding box center [542, 264] width 1084 height 528
click at [549, 399] on button "Скрывать Показывать более" at bounding box center [570, 397] width 443 height 20
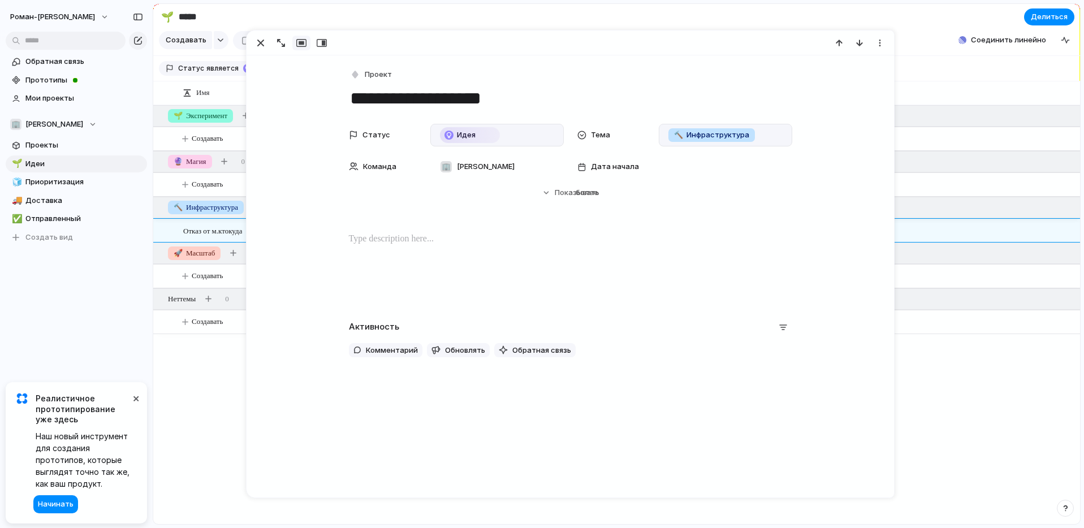
scroll to position [0, 0]
click at [625, 24] on section "🌱 ***** Делиться" at bounding box center [616, 16] width 927 height 25
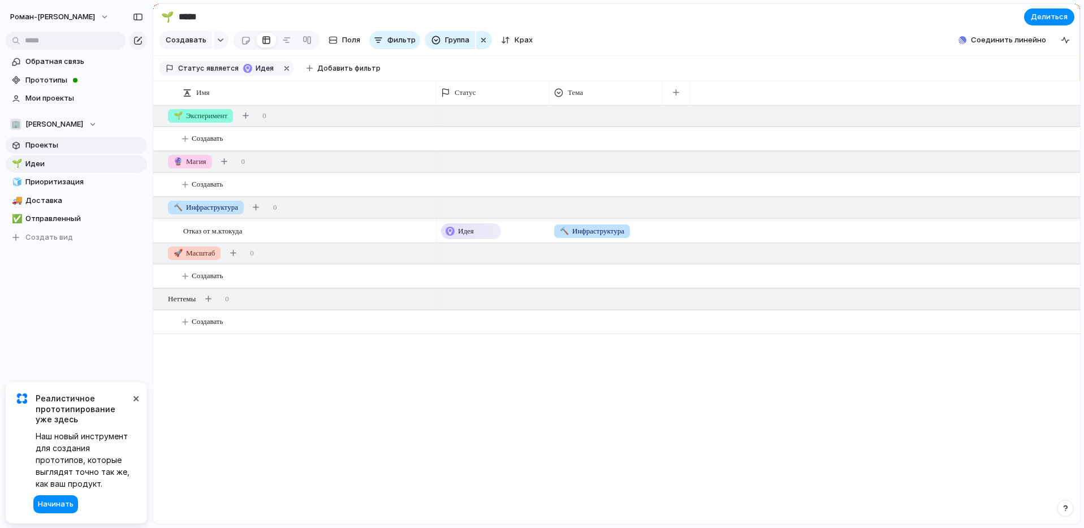
click at [42, 140] on font "Проекты" at bounding box center [41, 144] width 33 height 9
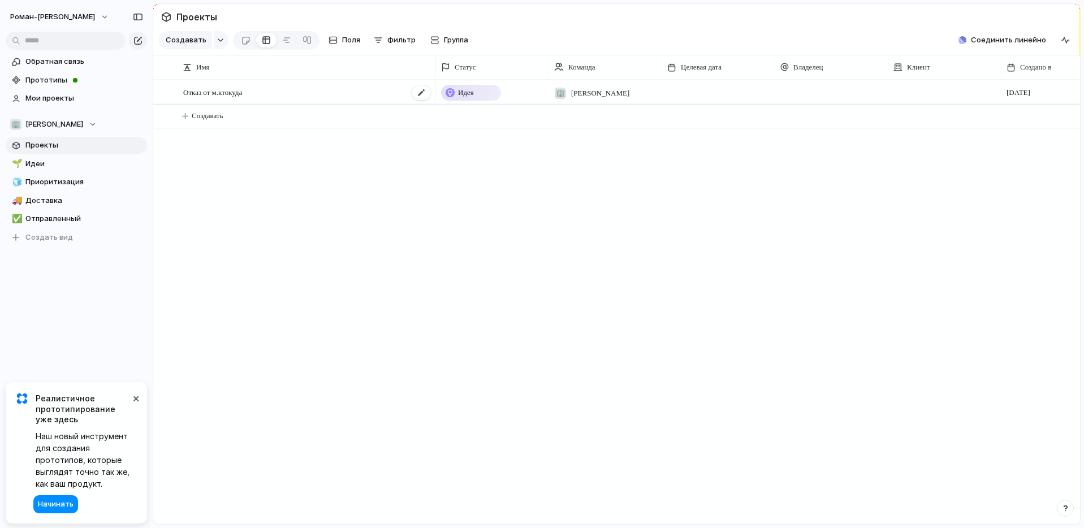
click at [369, 104] on div "Отказ от м.ктокуда" at bounding box center [307, 92] width 249 height 23
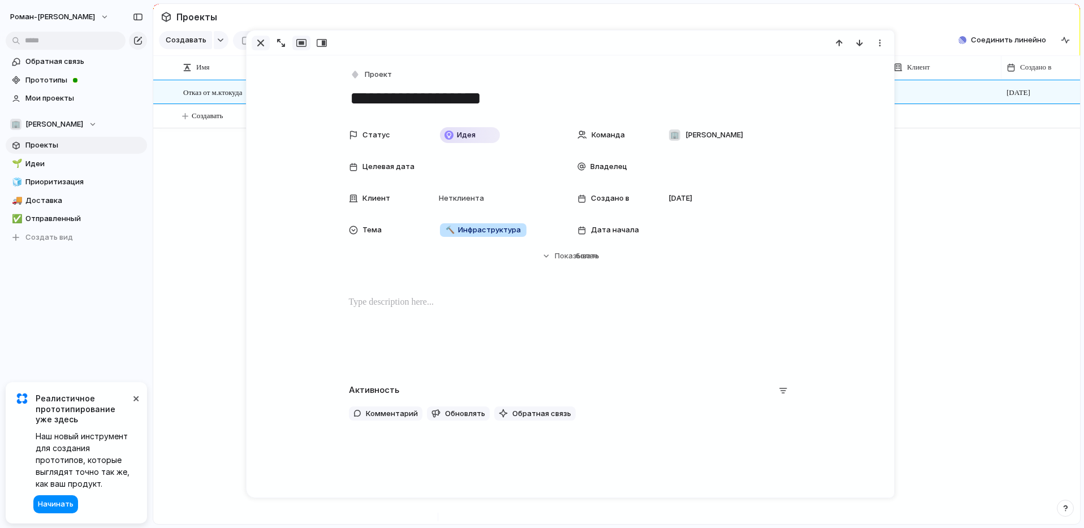
click at [264, 41] on div "button" at bounding box center [261, 43] width 14 height 14
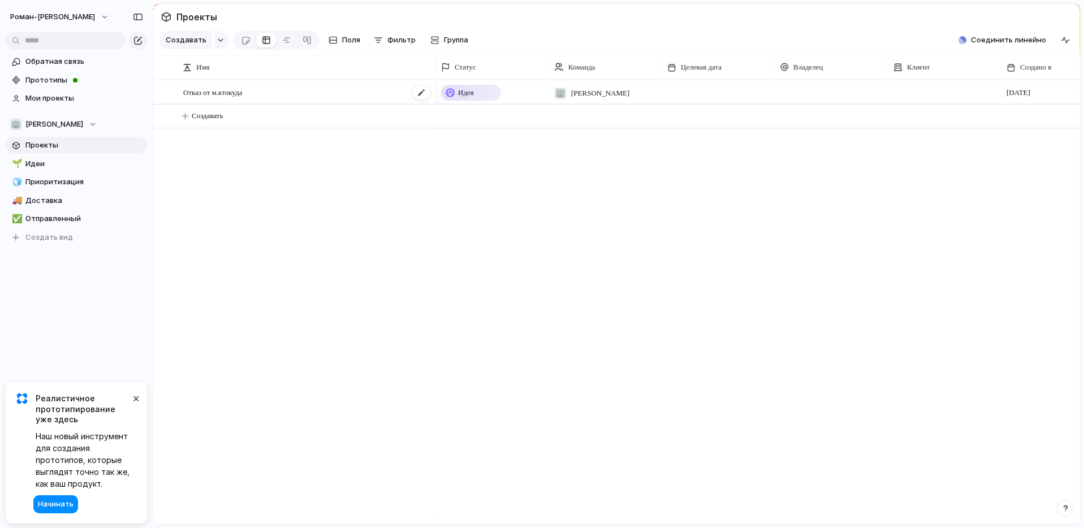
click at [222, 97] on font "Отказ от м.ктокуда" at bounding box center [212, 92] width 59 height 8
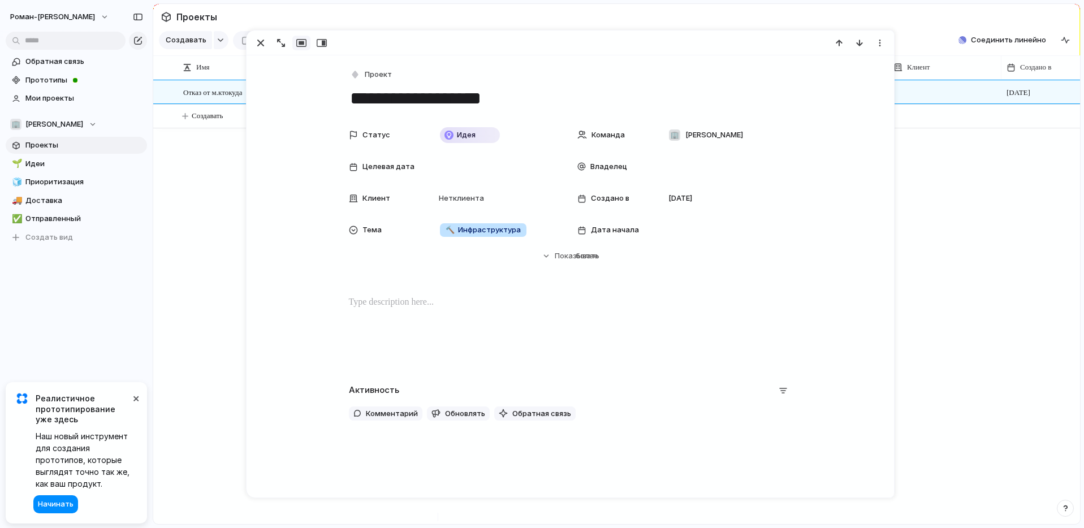
click at [382, 297] on p at bounding box center [570, 303] width 443 height 14
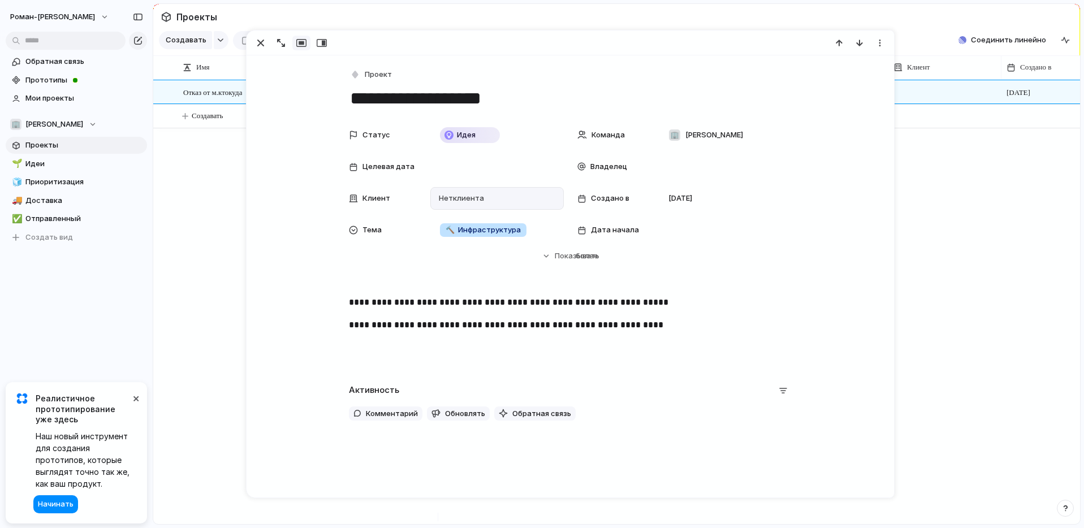
click at [453, 196] on font "клиента" at bounding box center [468, 197] width 31 height 9
click at [783, 214] on div "Введите, чтобы добавить компанию" at bounding box center [542, 264] width 1084 height 528
click at [567, 254] on font "Показывать" at bounding box center [577, 255] width 45 height 9
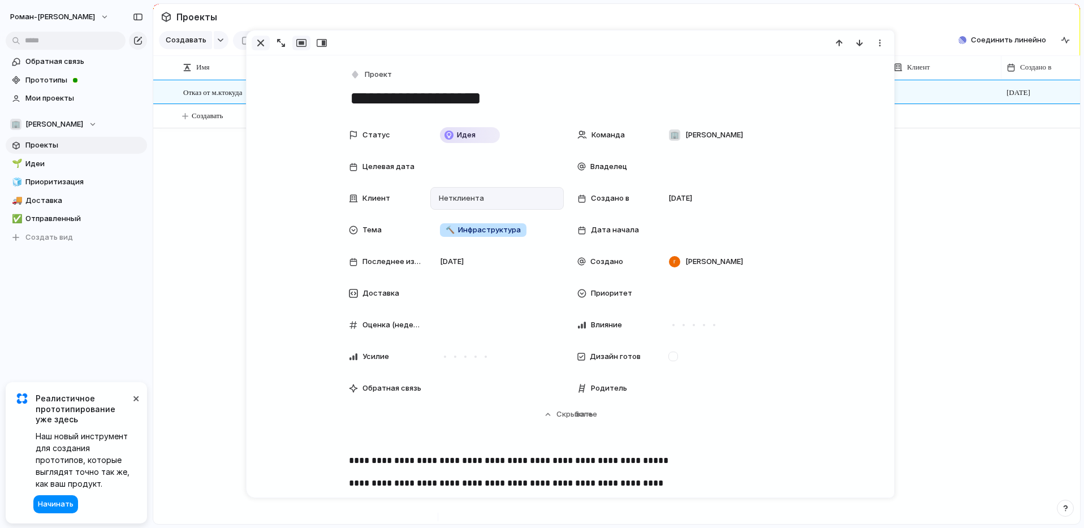
click at [258, 42] on div "button" at bounding box center [261, 43] width 14 height 14
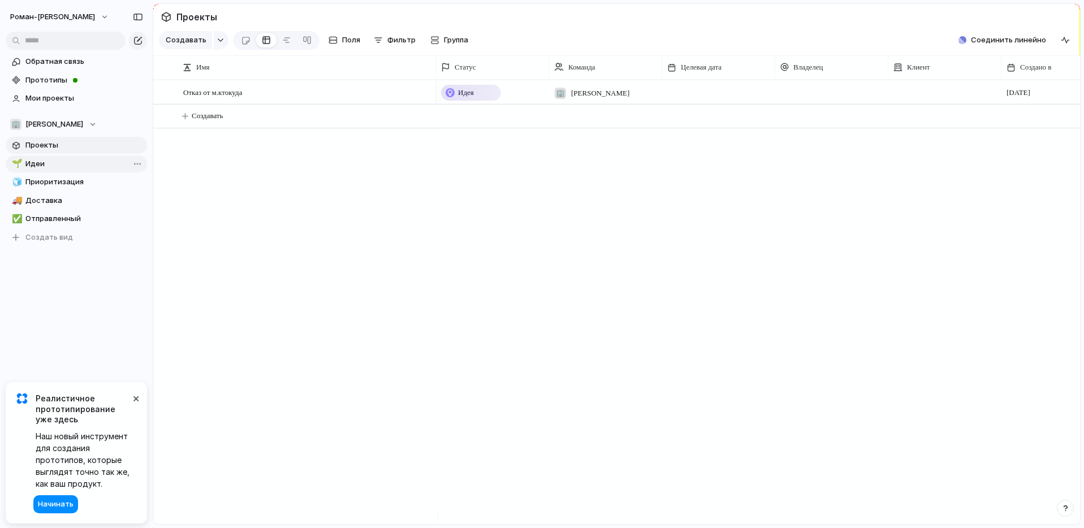
click at [32, 161] on font "Идеи" at bounding box center [34, 163] width 19 height 9
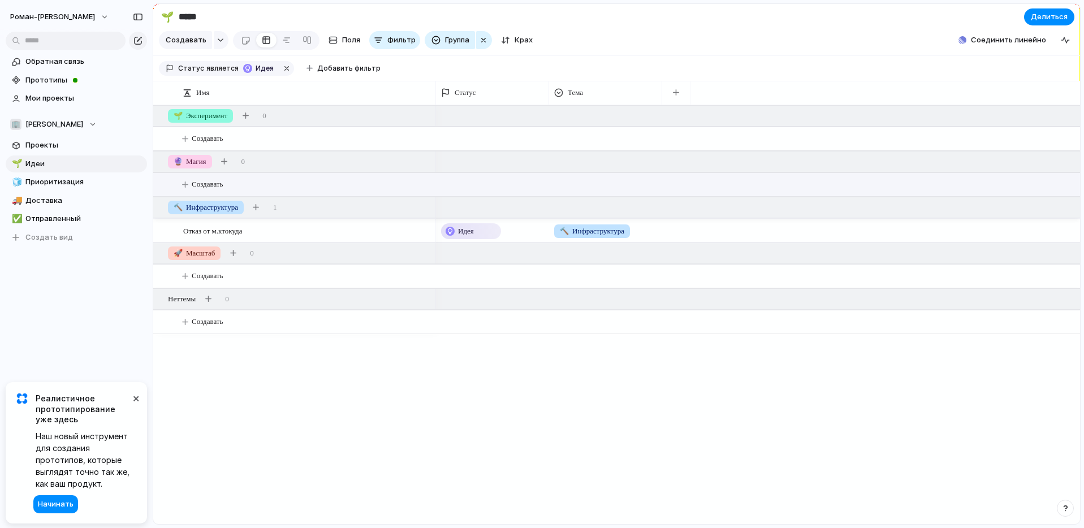
click at [215, 188] on font "Создавать" at bounding box center [207, 184] width 31 height 8
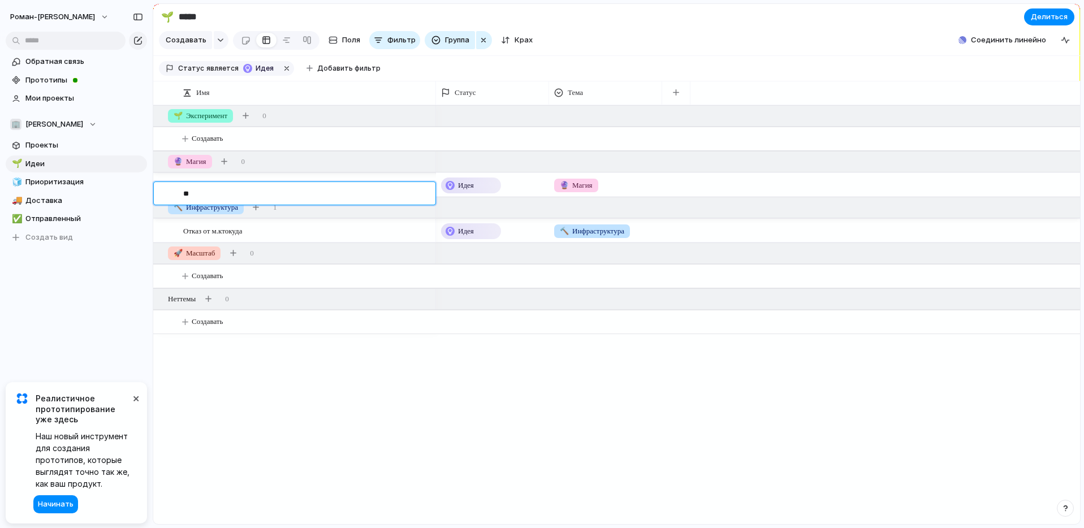
type textarea "*"
type textarea "**********"
click at [417, 193] on div at bounding box center [421, 185] width 19 height 15
click at [288, 196] on div "Анализ видео с играми" at bounding box center [307, 185] width 249 height 23
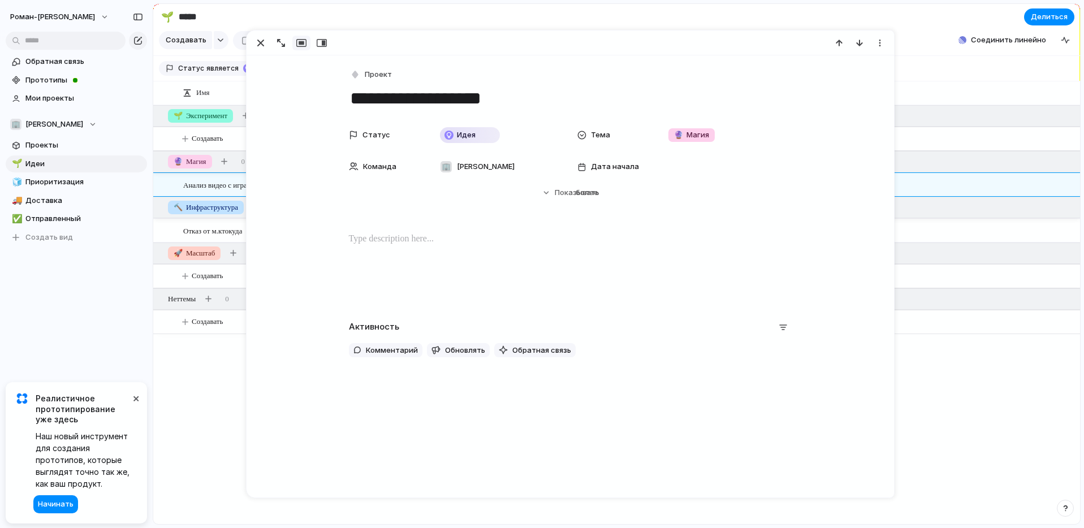
click at [479, 98] on textarea "**********" at bounding box center [570, 99] width 443 height 24
click at [525, 98] on textarea "**********" at bounding box center [570, 99] width 443 height 24
click at [381, 239] on p at bounding box center [570, 239] width 443 height 14
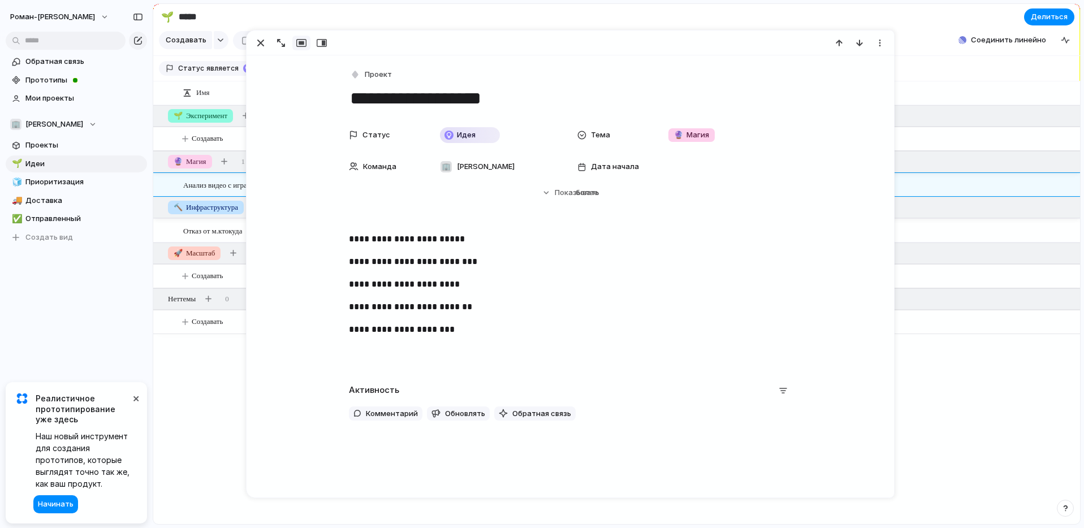
click at [203, 397] on div "Анализ видео с играми Отказ от м.ктокуда Идея 🔮 [PERSON_NAME] Идея 🔨 Инфраструк…" at bounding box center [616, 314] width 927 height 419
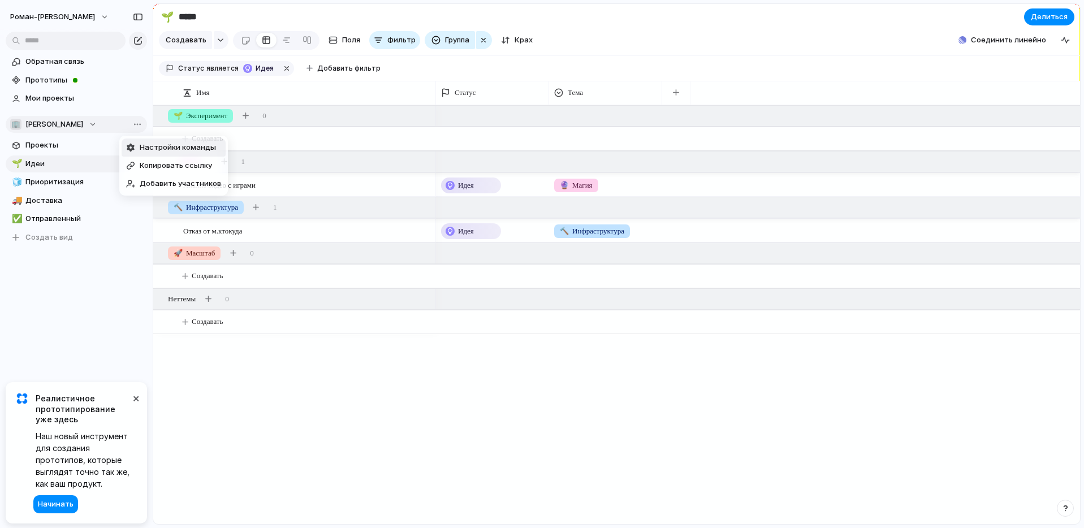
click at [46, 122] on div "Настройки команды Копировать ссылку Добавить участников" at bounding box center [542, 264] width 1084 height 528
click at [54, 122] on font "[PERSON_NAME]" at bounding box center [54, 123] width 58 height 9
click at [83, 302] on div "🏢 [PERSON_NAME] Создать новую команду" at bounding box center [542, 264] width 1084 height 528
click at [172, 153] on li "Настройки команды" at bounding box center [174, 148] width 104 height 18
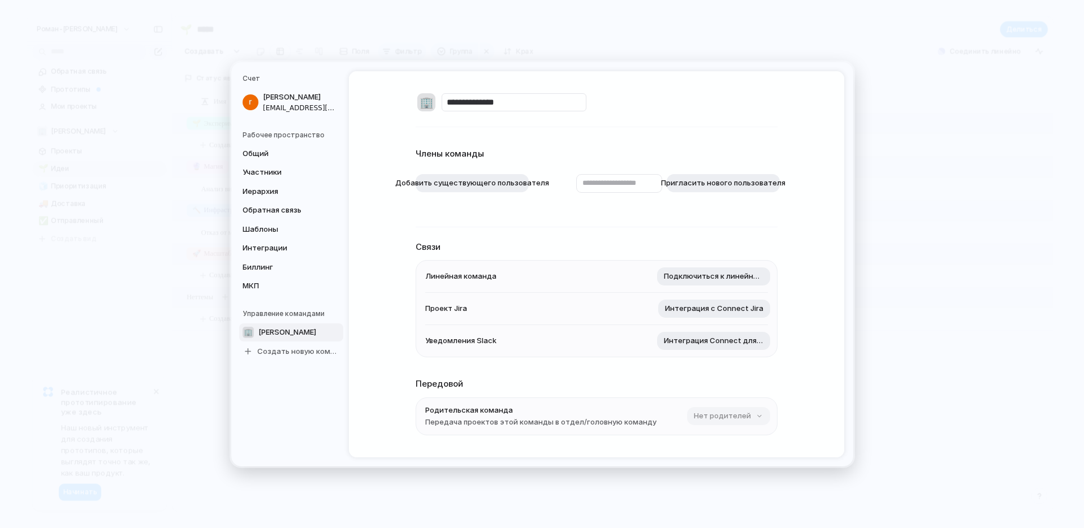
click at [485, 107] on input "**********" at bounding box center [514, 102] width 145 height 18
type input "********"
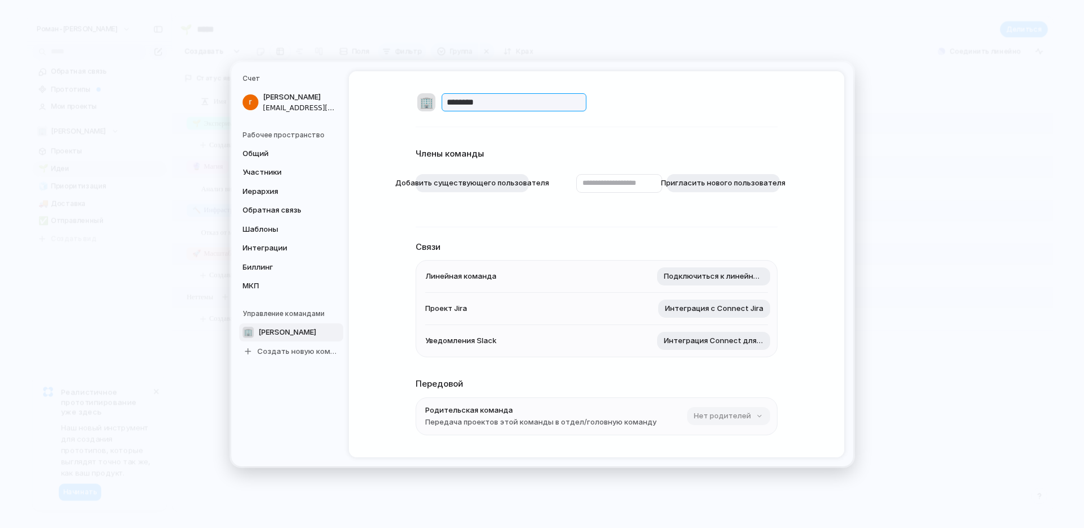
click at [490, 138] on div "🏢 ******** Члены команды Добавить существующего пользователя Пригласить нового …" at bounding box center [597, 314] width 362 height 487
click at [421, 101] on font "🏢" at bounding box center [426, 103] width 14 height 14
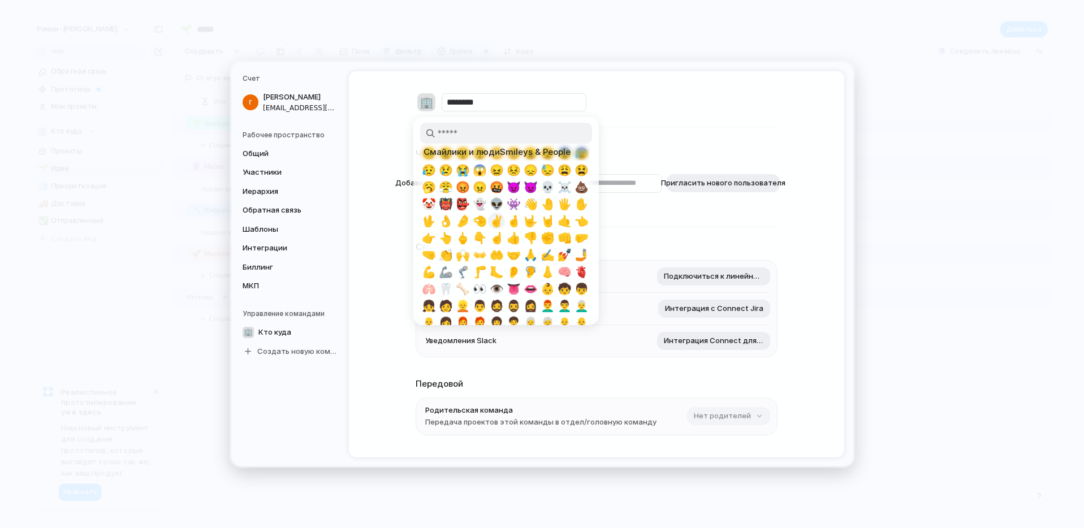
scroll to position [157, 0]
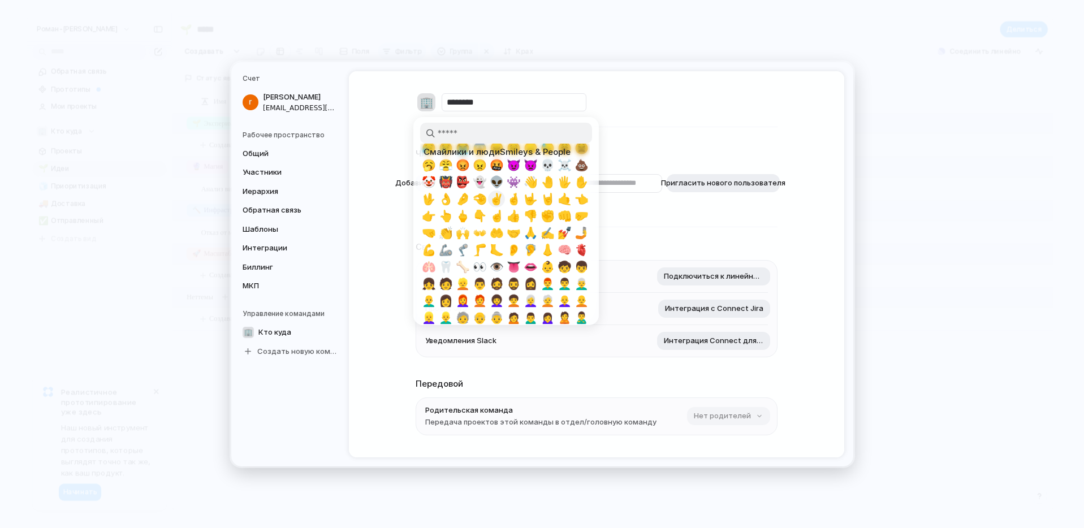
click at [497, 198] on span "✌️" at bounding box center [497, 199] width 14 height 14
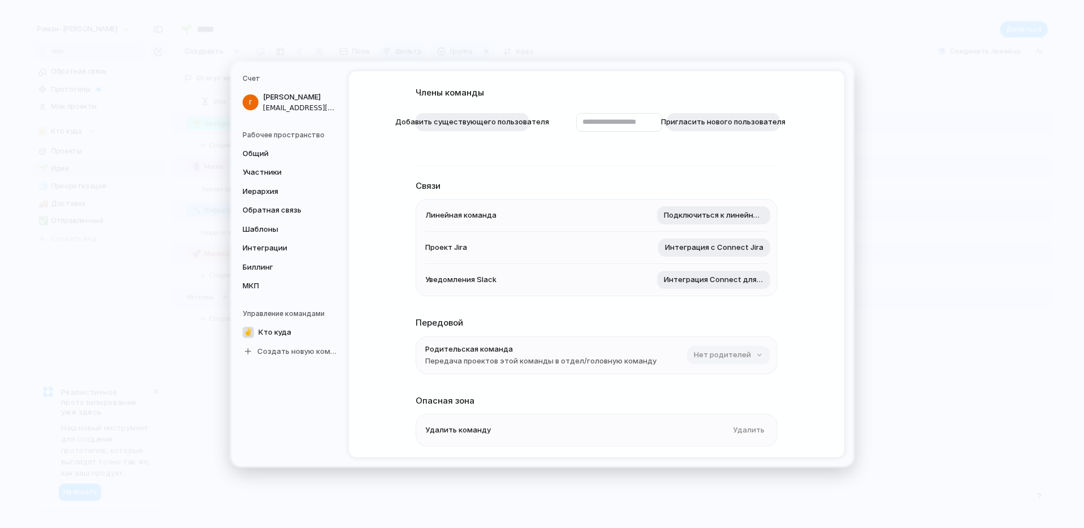
scroll to position [101, 0]
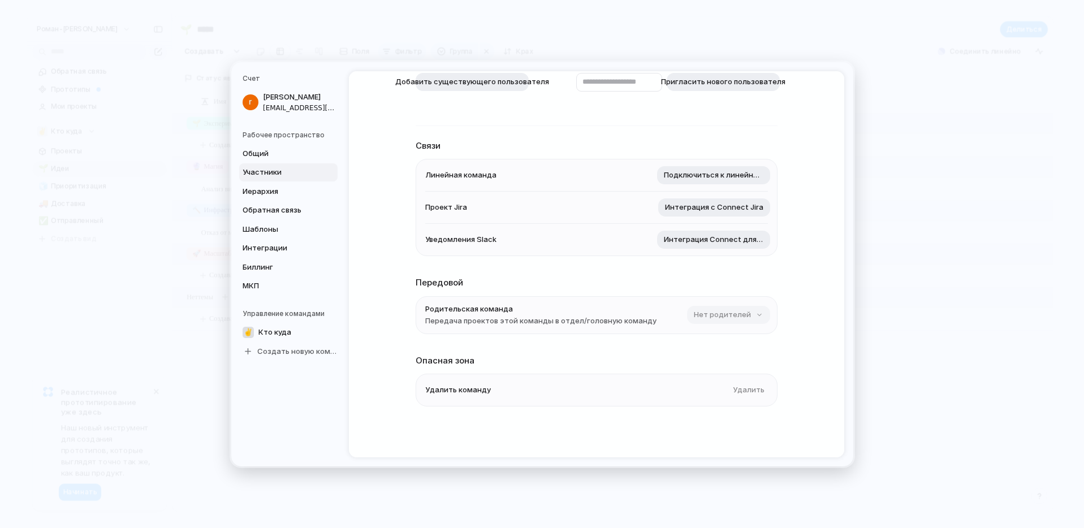
click at [269, 174] on font "Участники" at bounding box center [262, 171] width 39 height 9
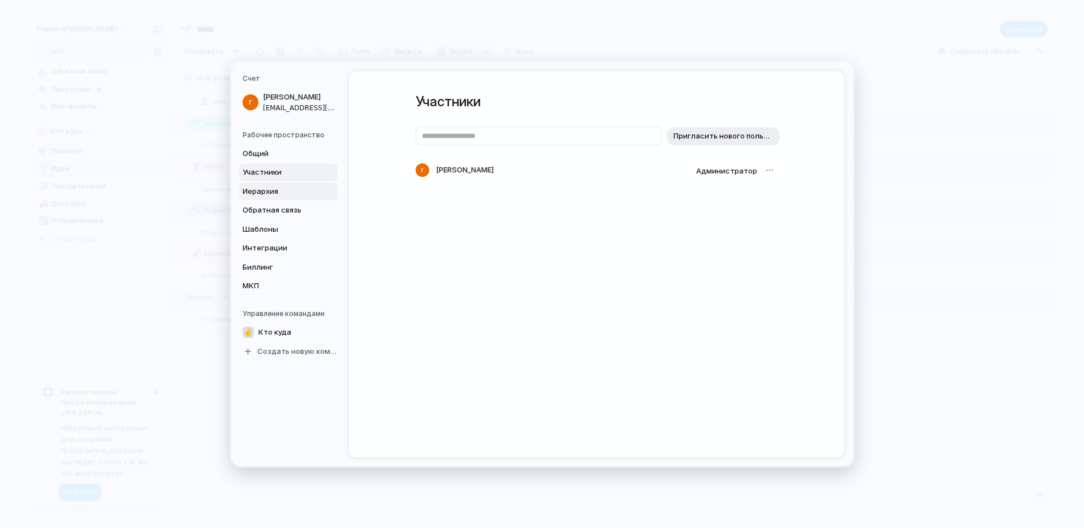
click at [274, 193] on font "Иерархия" at bounding box center [261, 190] width 36 height 9
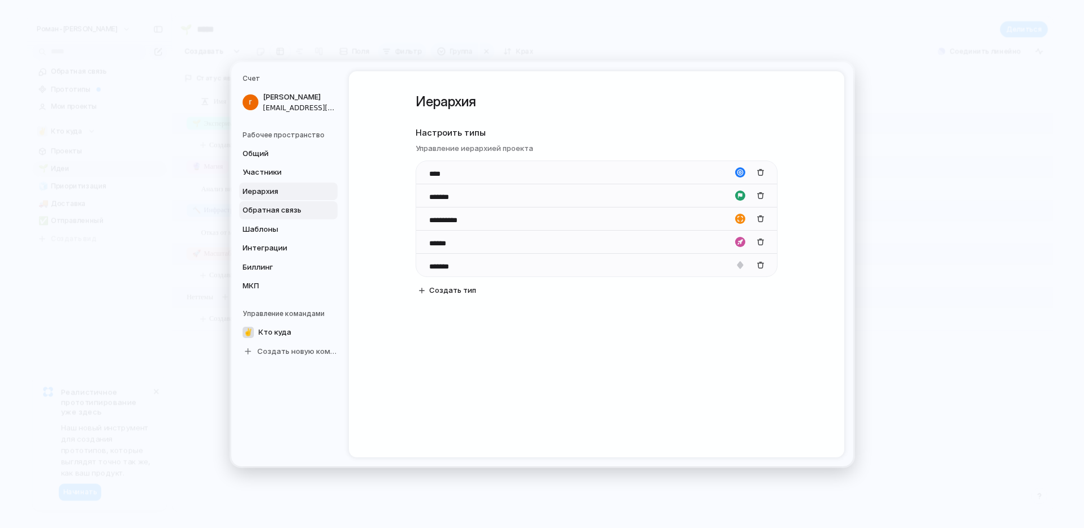
click at [275, 202] on link "Обратная связь" at bounding box center [288, 210] width 98 height 18
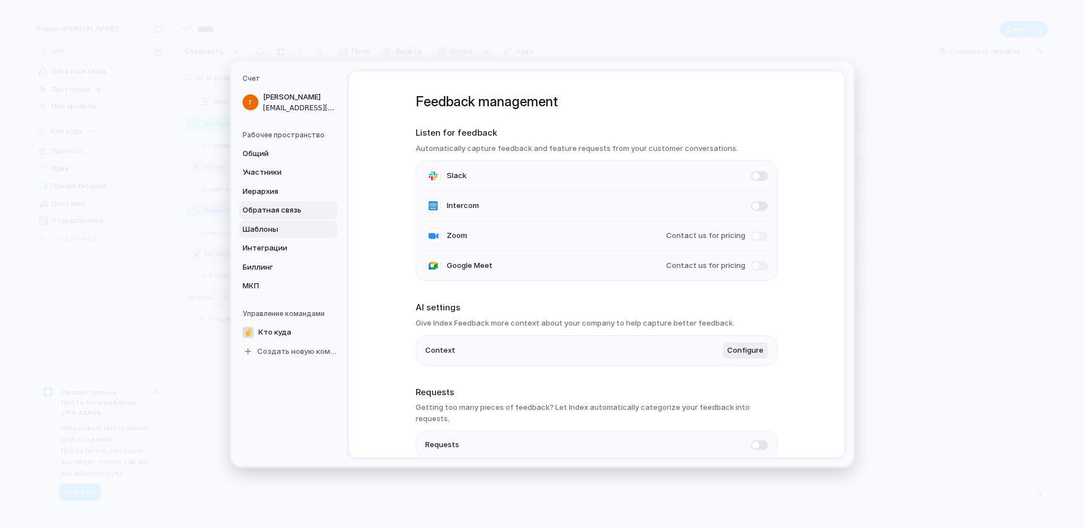
click at [276, 235] on link "Шаблоны" at bounding box center [288, 229] width 98 height 18
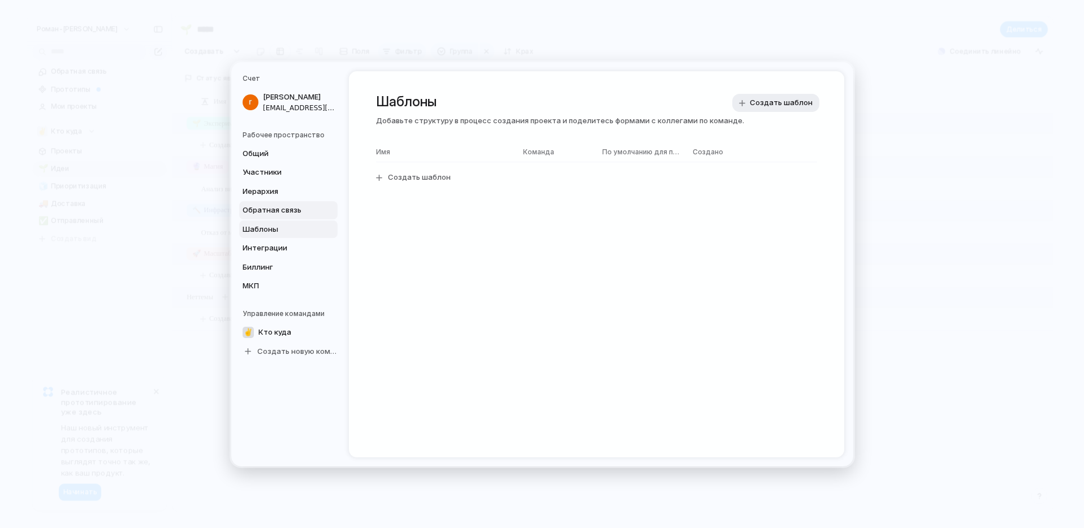
click at [280, 203] on link "Обратная связь" at bounding box center [288, 210] width 98 height 18
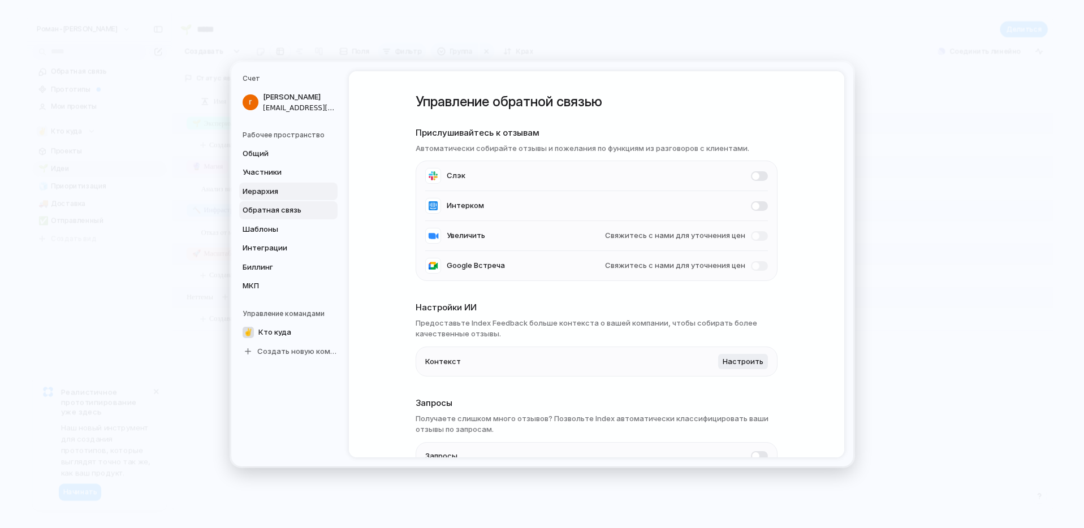
click at [280, 184] on link "Иерархия" at bounding box center [288, 191] width 98 height 18
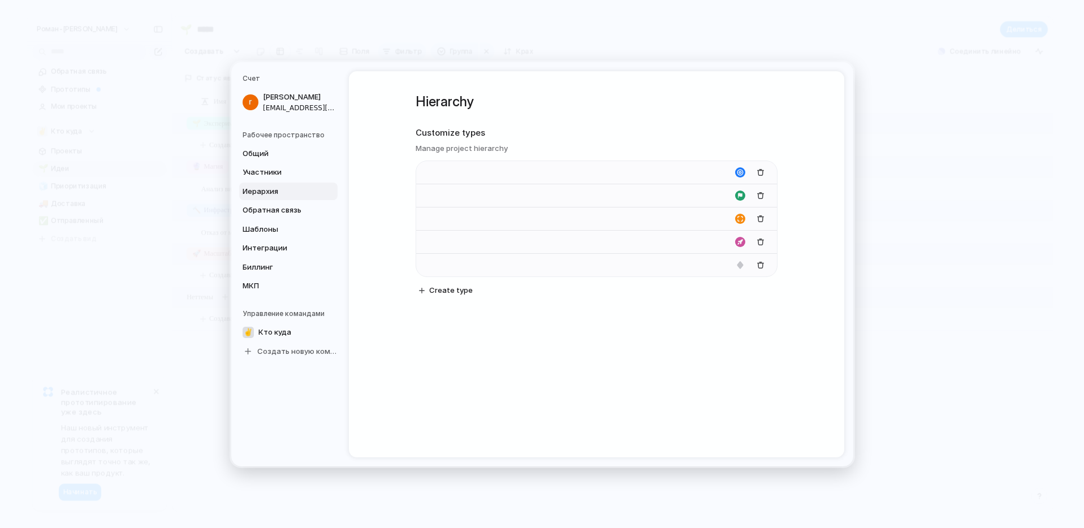
type input "****"
type input "*******"
type input "**********"
type input "******"
type input "*******"
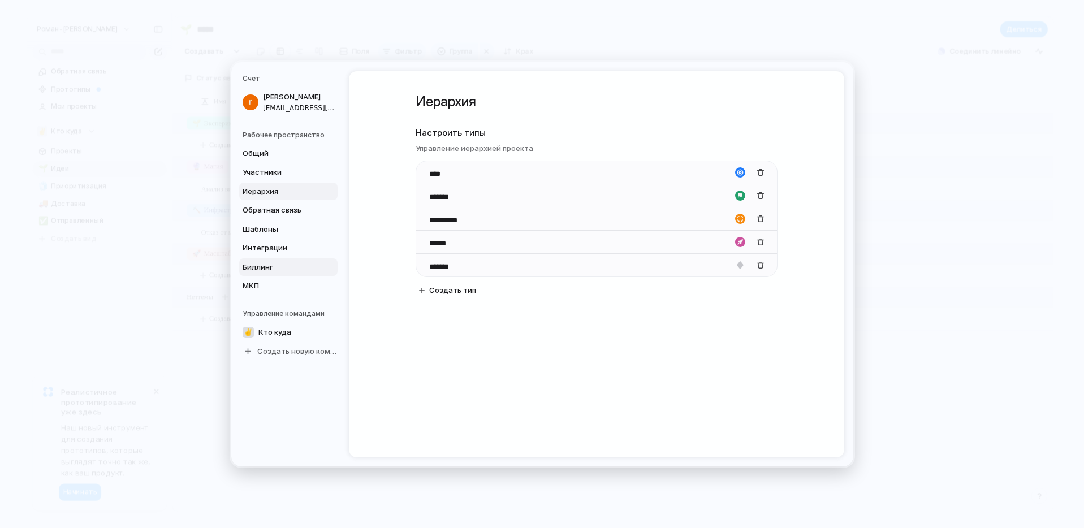
click at [269, 266] on font "Биллинг" at bounding box center [258, 266] width 31 height 9
